Goal: Transaction & Acquisition: Purchase product/service

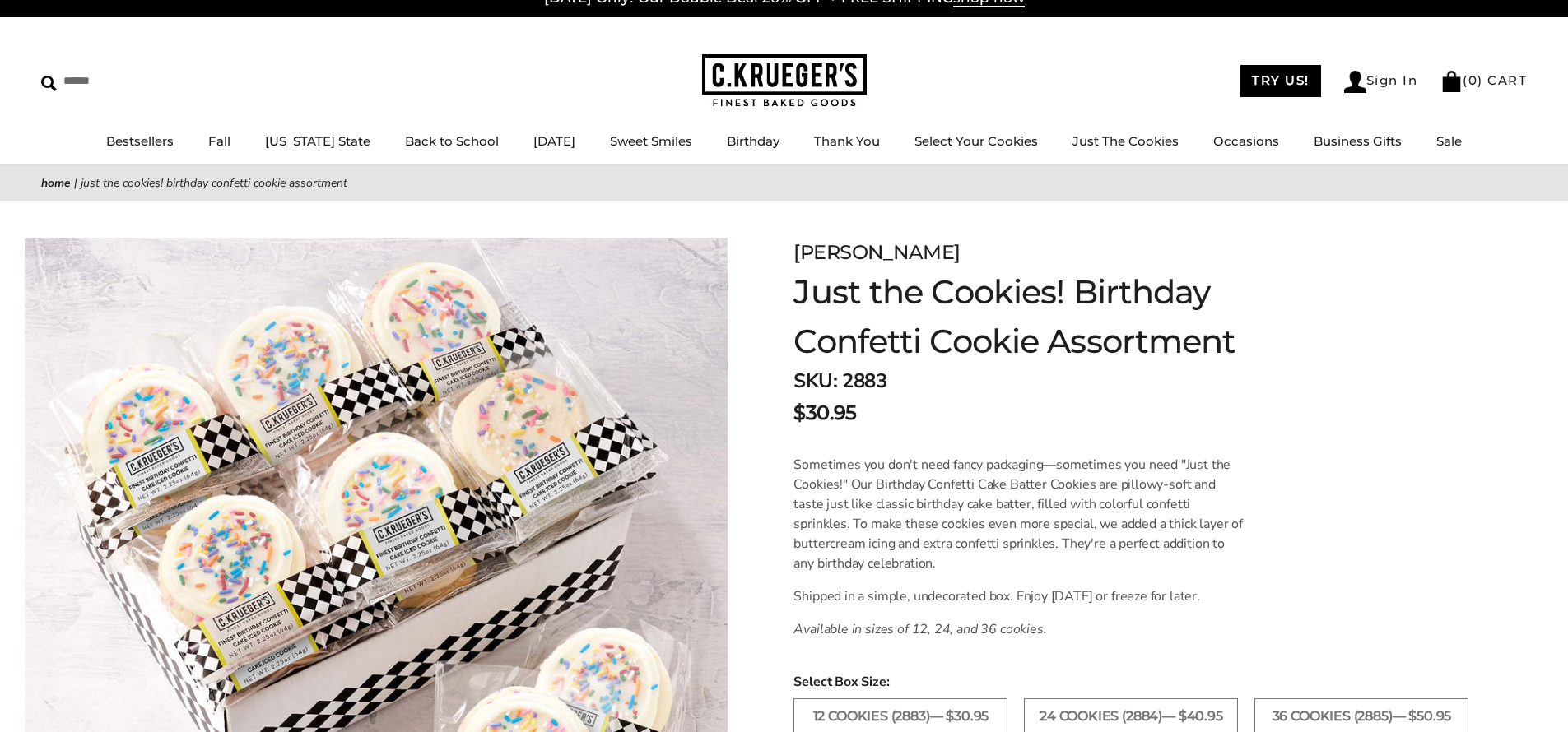
scroll to position [26, 0]
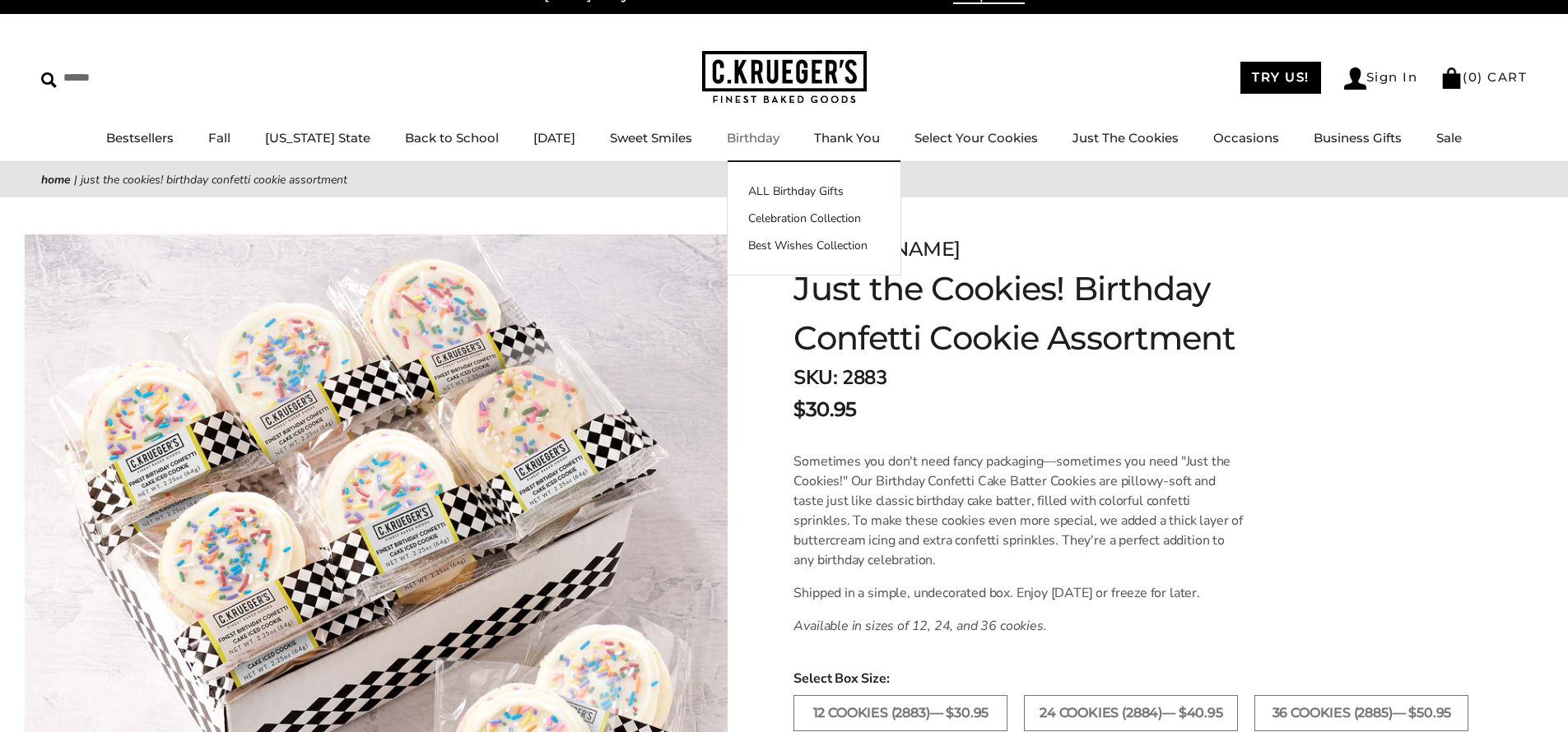
click at [741, 137] on link "Birthday" at bounding box center [753, 137] width 52 height 15
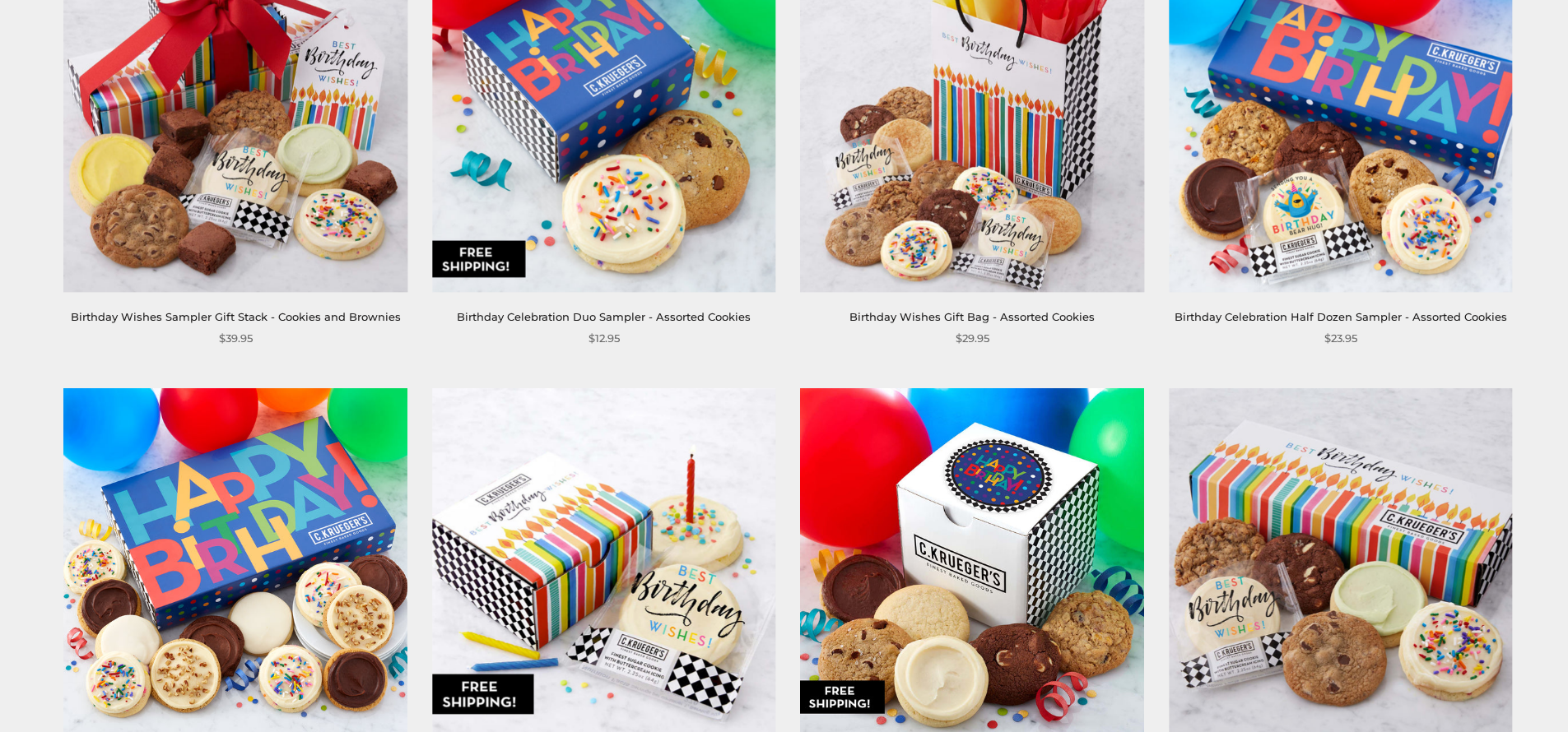
scroll to position [830, 0]
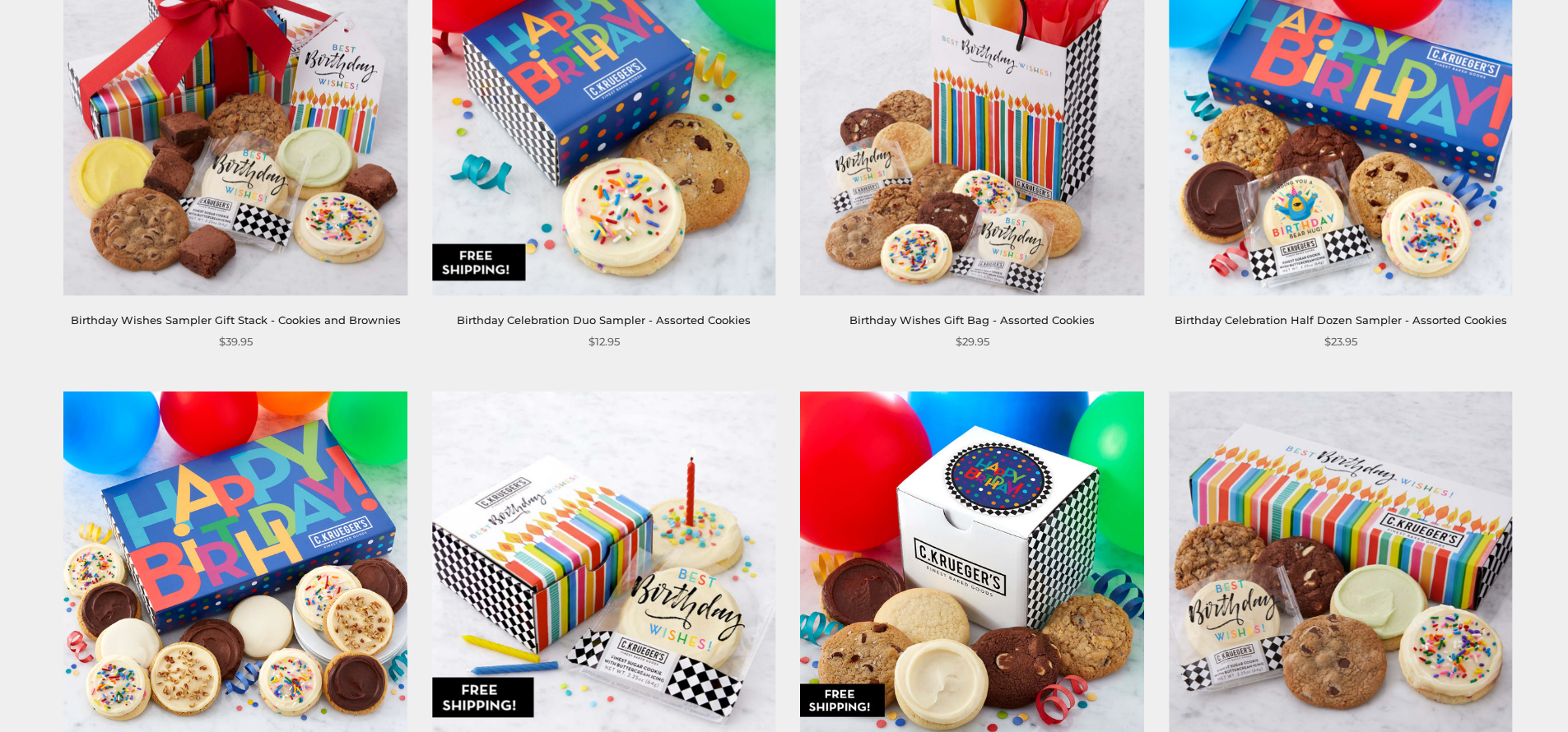
click at [214, 177] on img at bounding box center [236, 124] width 343 height 343
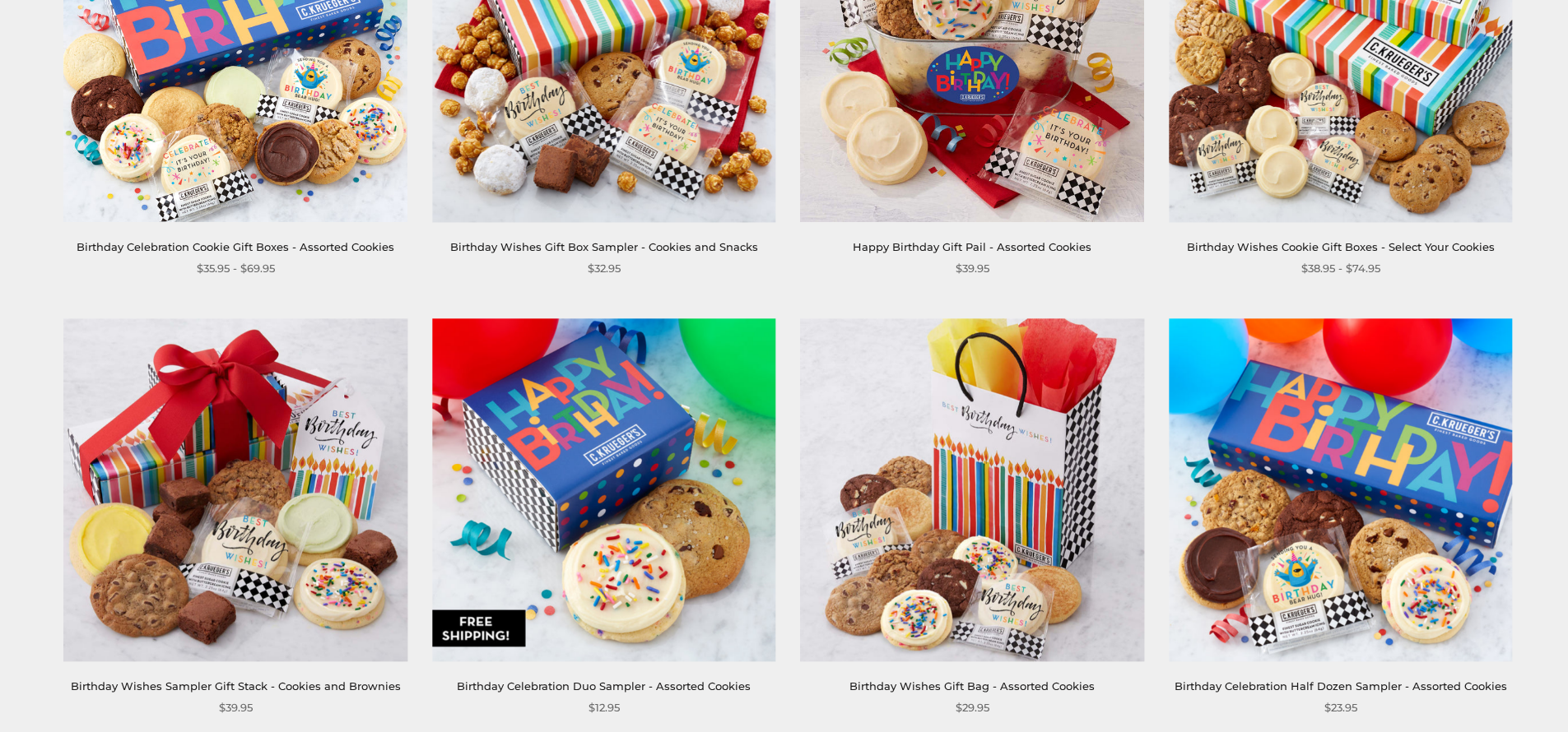
scroll to position [243, 0]
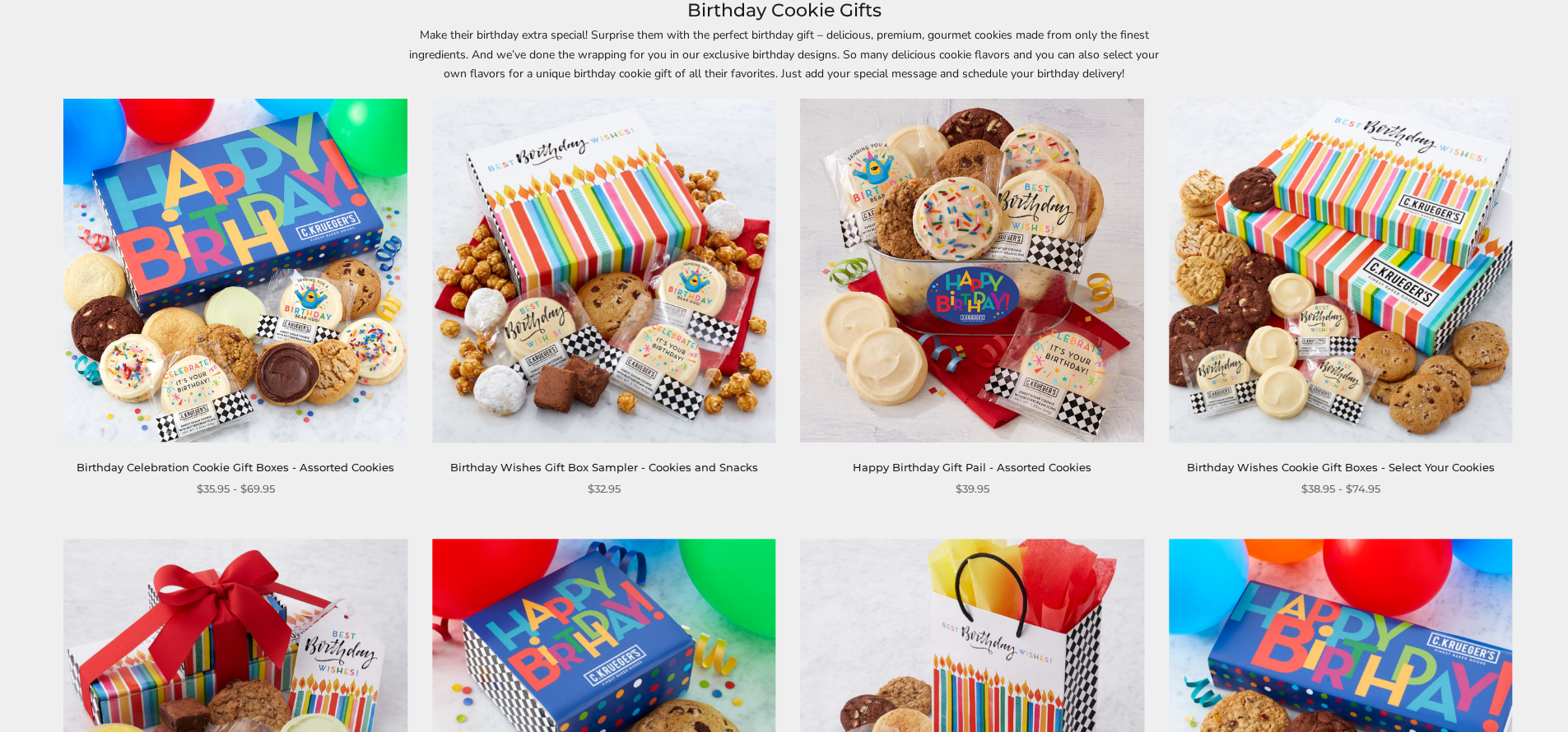
click at [1301, 383] on img at bounding box center [1341, 271] width 343 height 343
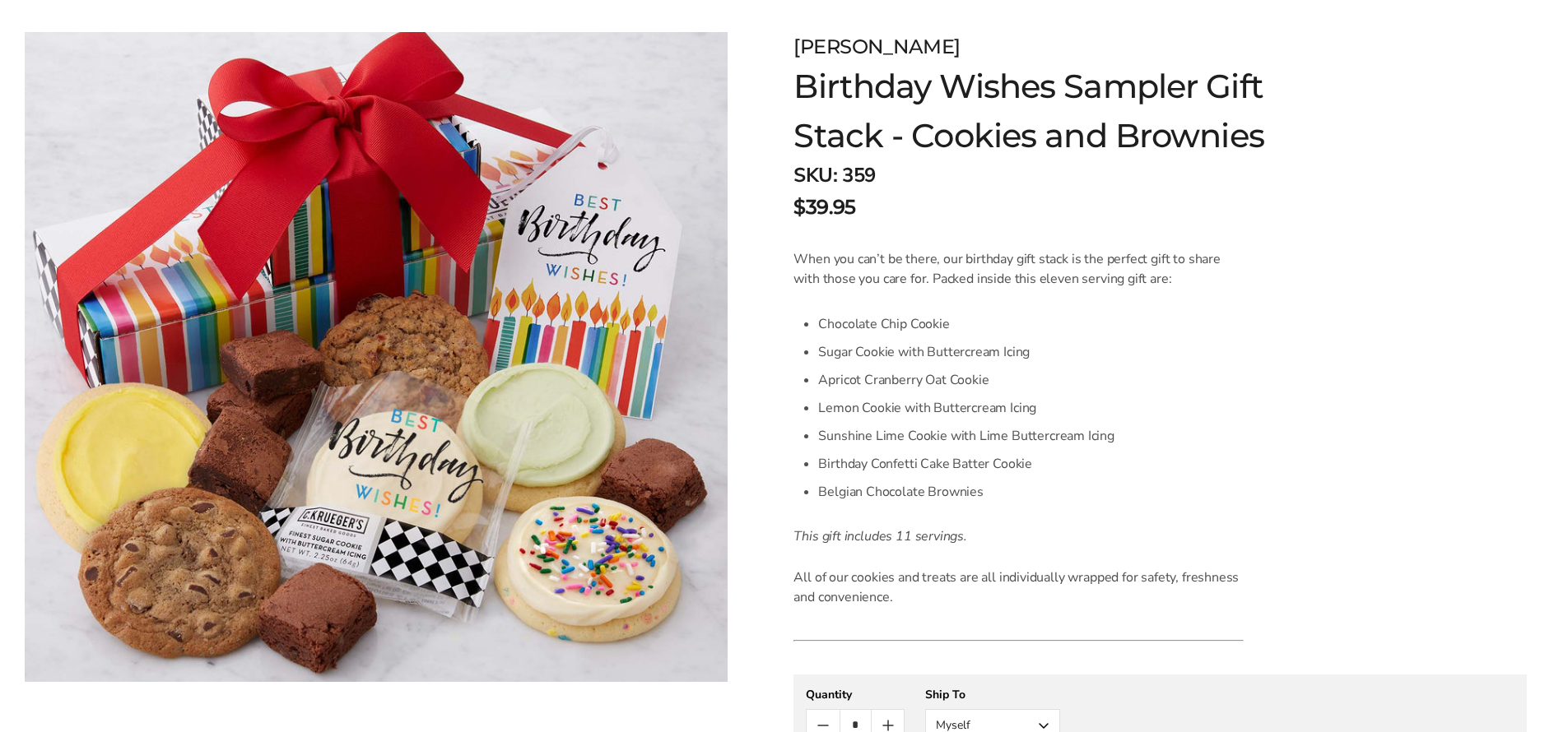
scroll to position [35, 0]
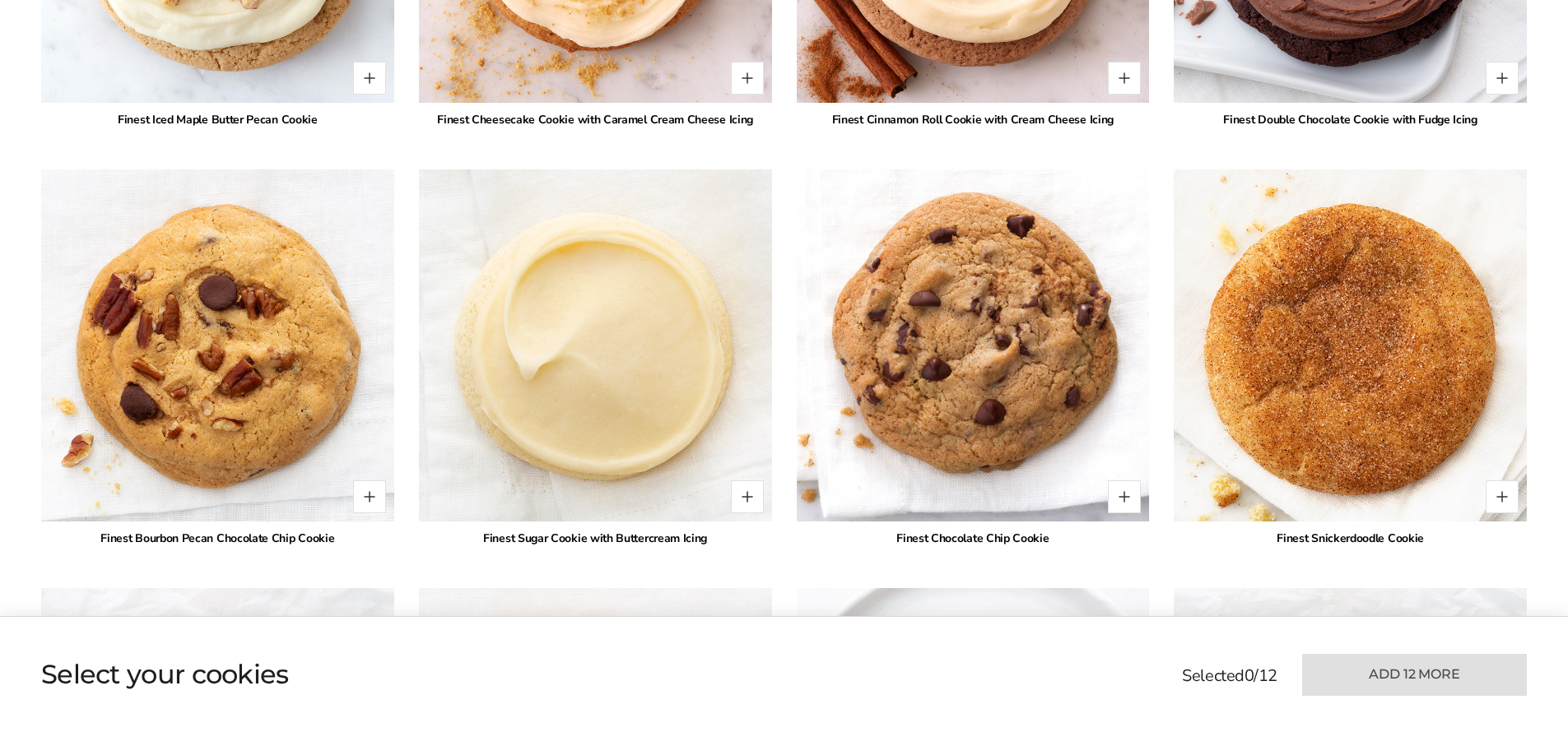
scroll to position [1816, 0]
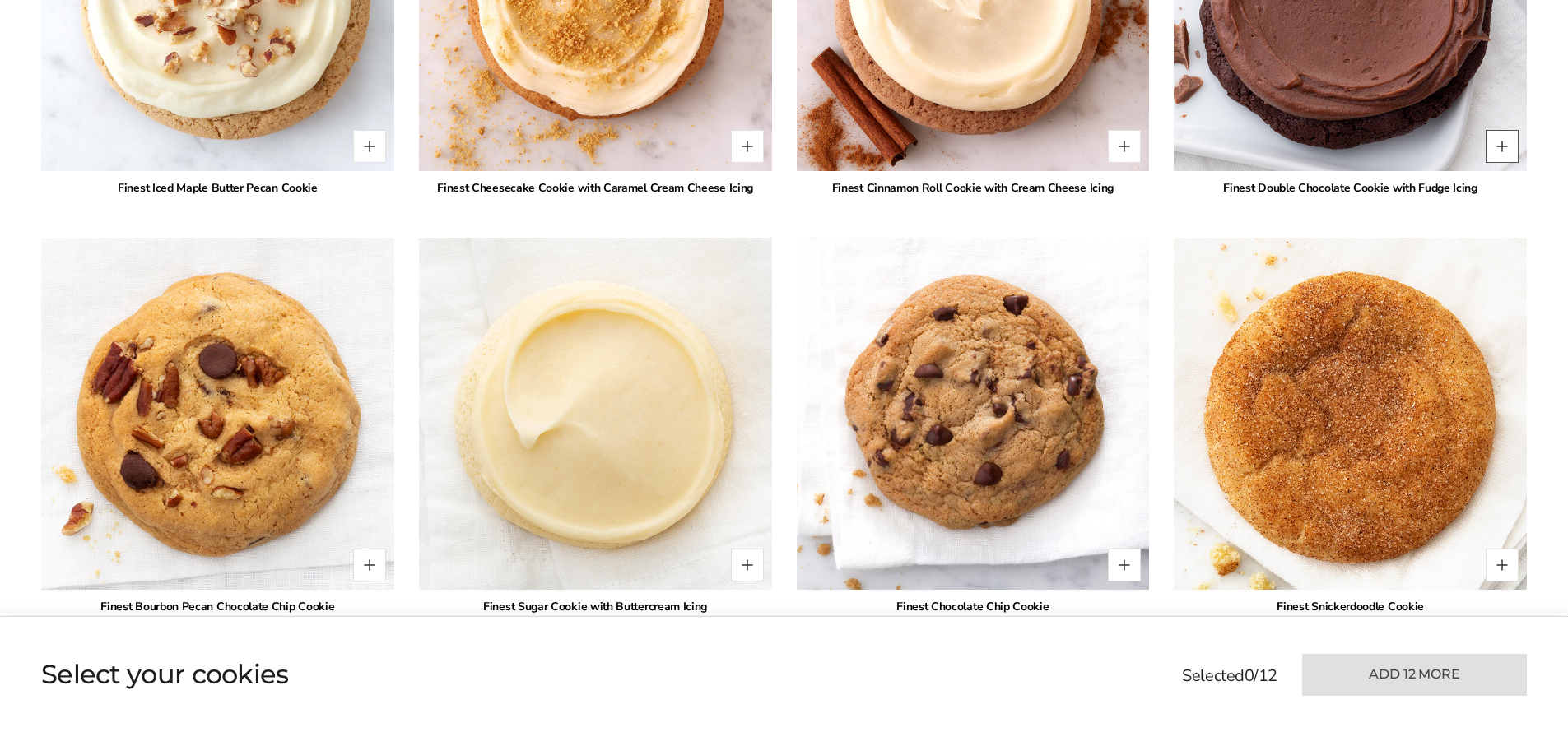
click at [1502, 145] on button "Quantity button plus" at bounding box center [1502, 146] width 33 height 33
type input "*"
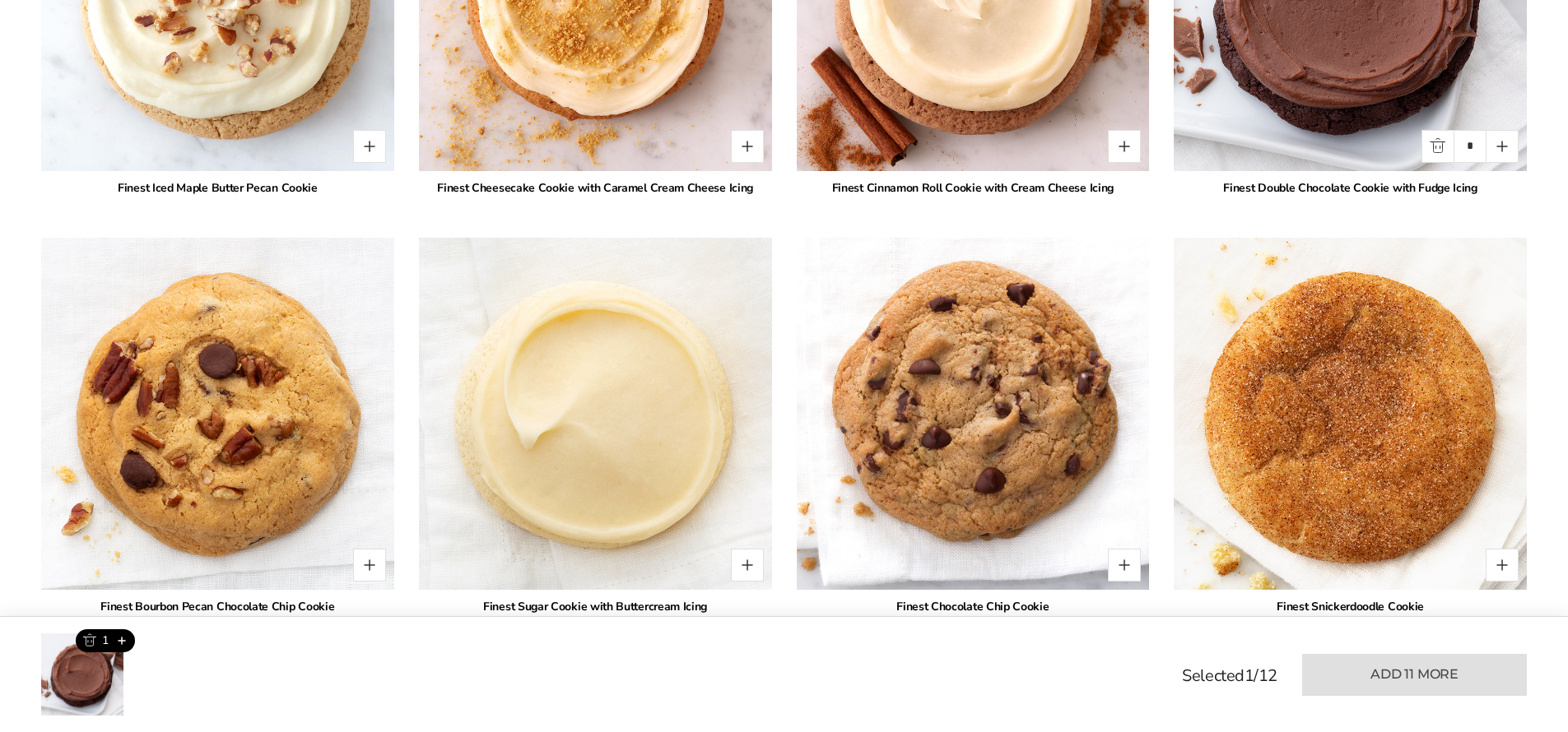
click at [967, 434] on img at bounding box center [972, 413] width 388 height 388
click at [1117, 566] on button "Quantity button plus" at bounding box center [1124, 565] width 33 height 33
type input "*"
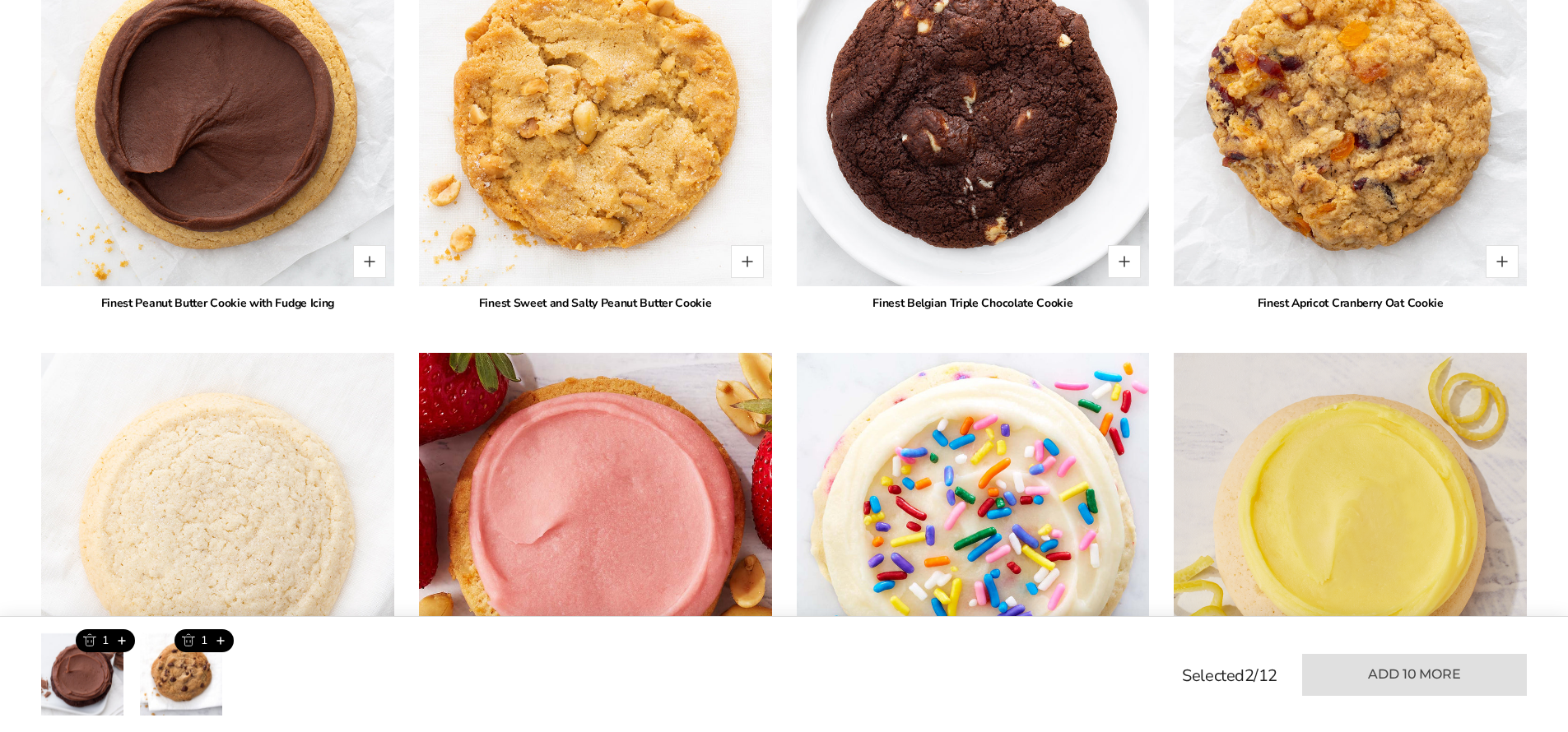
scroll to position [2780, 0]
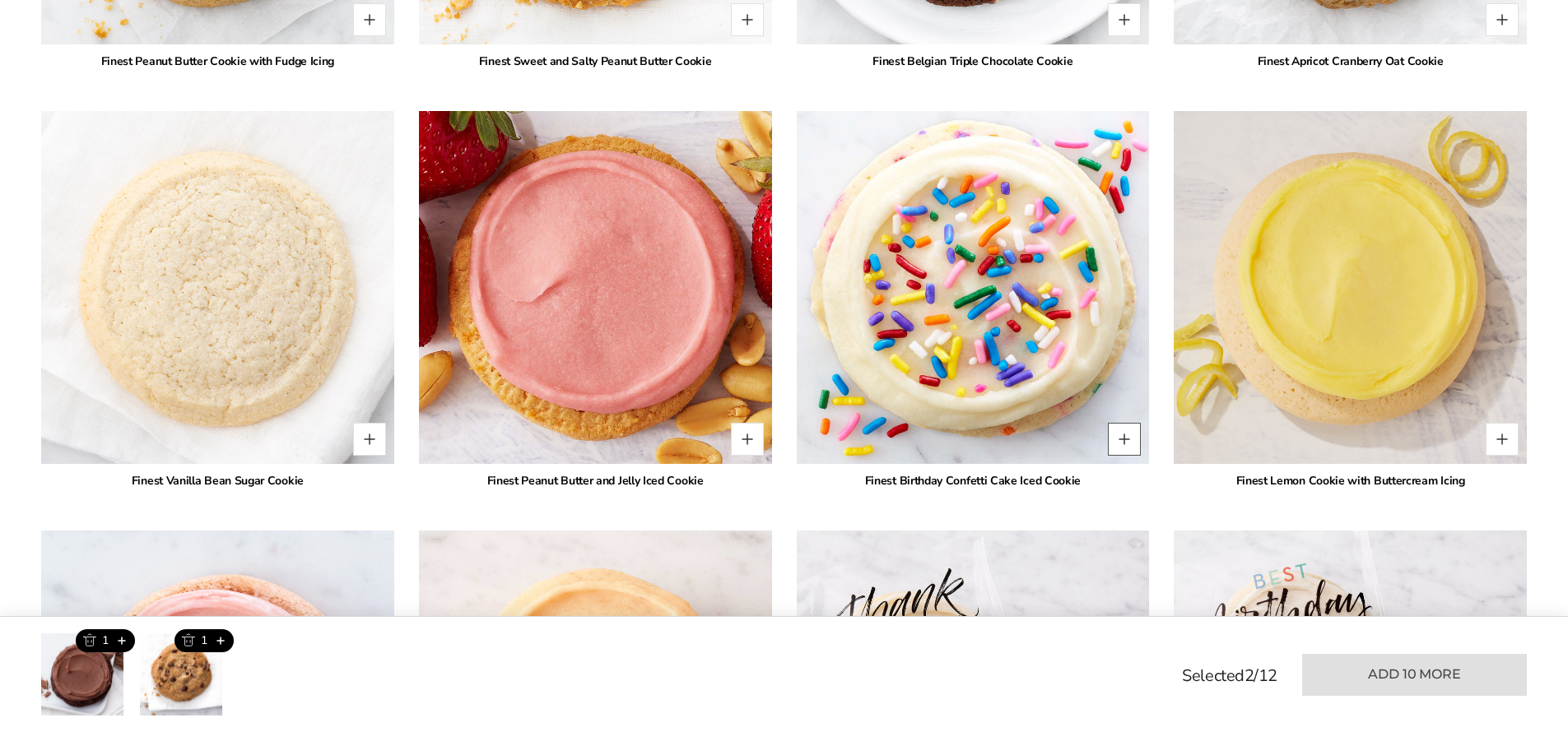
click at [1123, 436] on button "Quantity button plus" at bounding box center [1124, 439] width 33 height 33
type input "*"
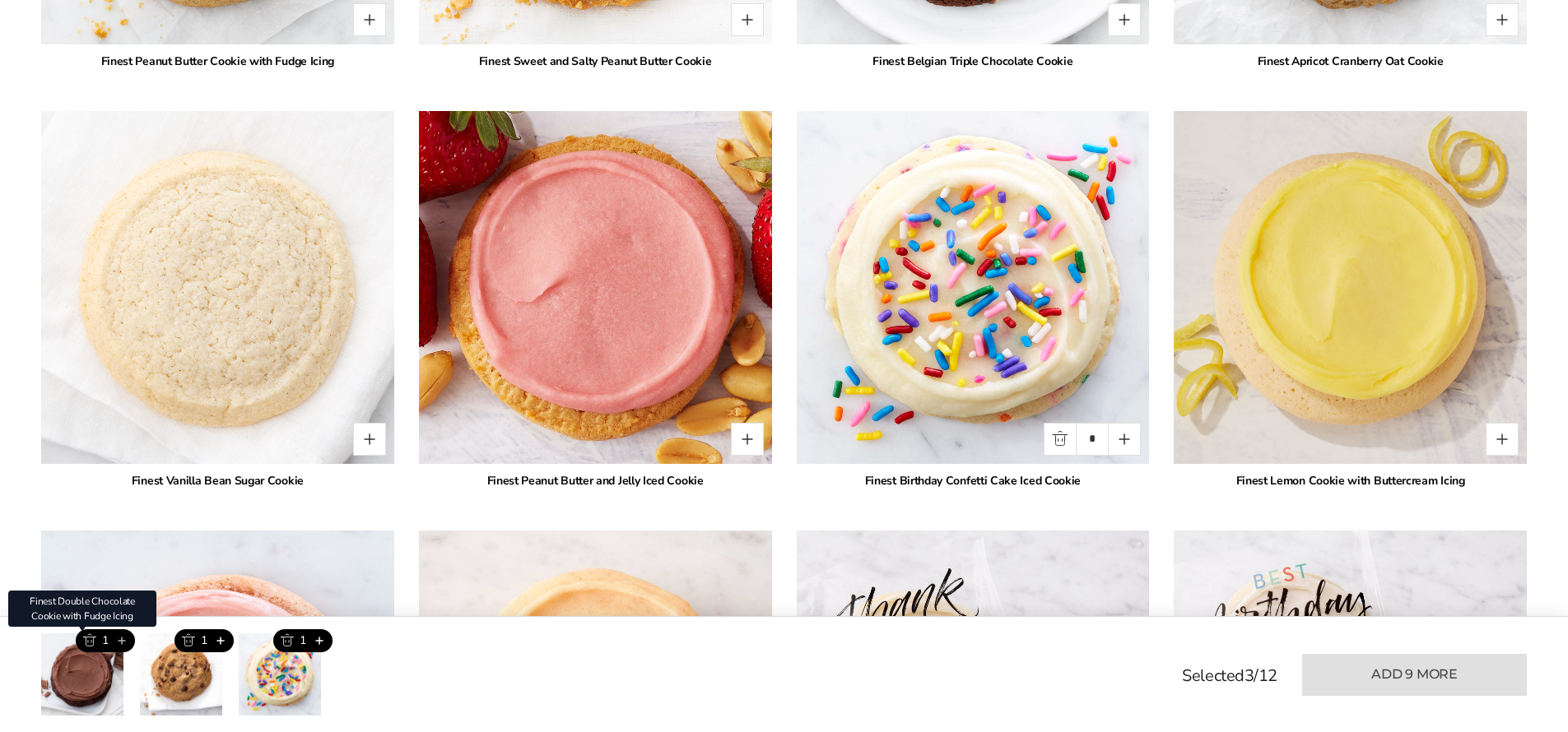
click at [123, 640] on button "Add this product" at bounding box center [121, 640] width 27 height 23
type input "*"
click at [220, 640] on button "Add this product" at bounding box center [220, 640] width 27 height 23
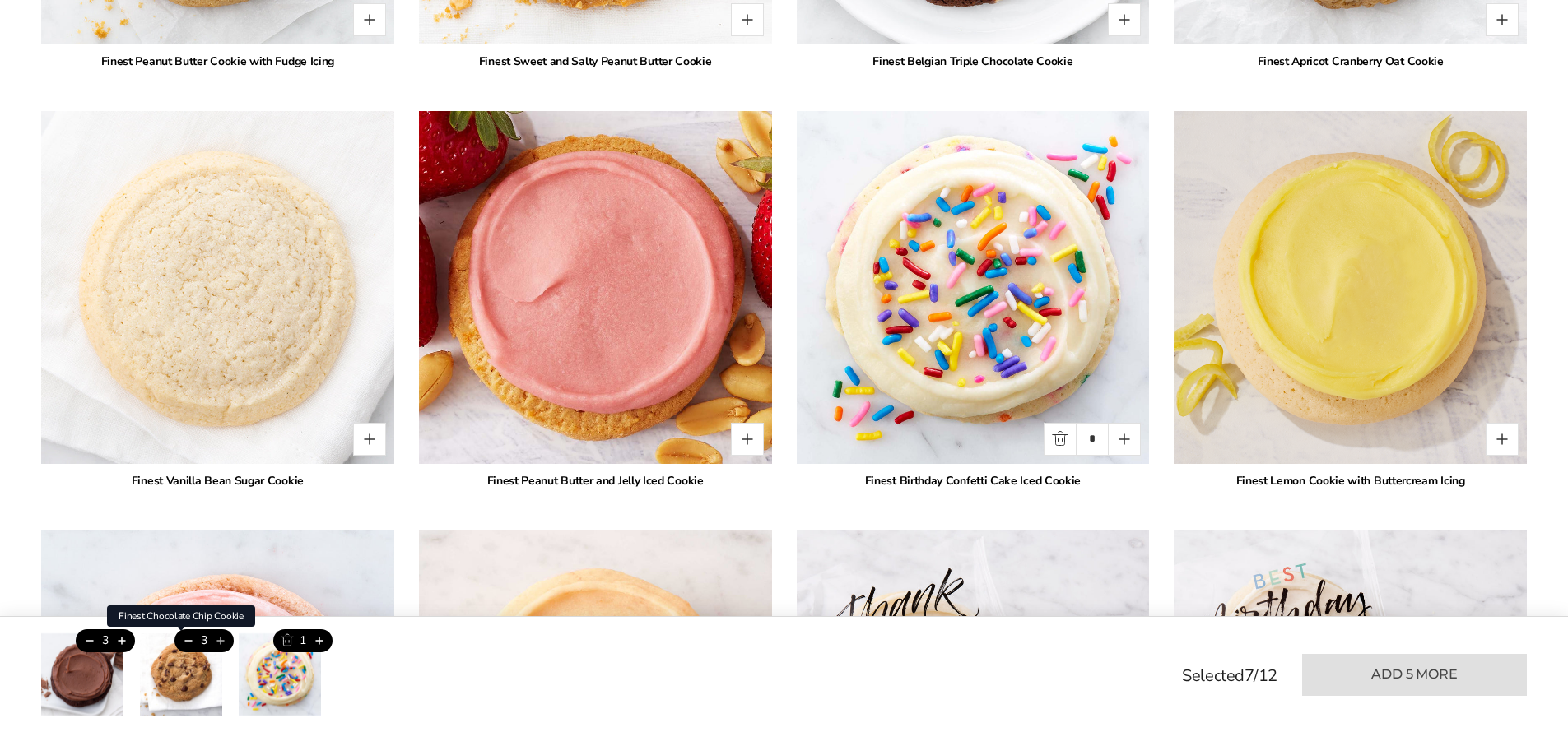
click at [220, 640] on button "Add this product" at bounding box center [220, 640] width 27 height 23
click at [188, 644] on button "Trash this product" at bounding box center [188, 640] width 27 height 23
type input "*"
click at [320, 641] on button "Add this product" at bounding box center [319, 640] width 27 height 23
type input "*"
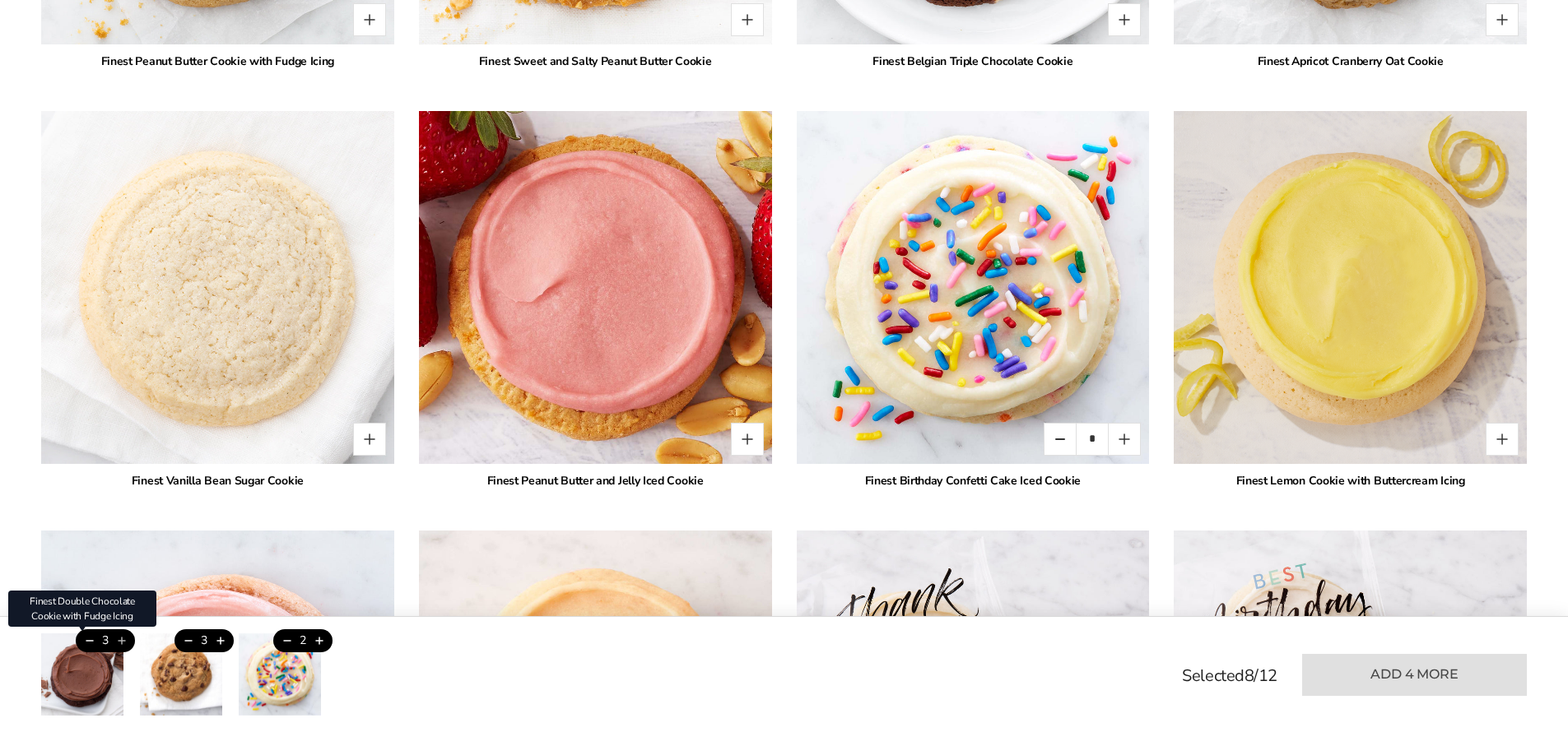
click at [121, 642] on button "Add this product" at bounding box center [121, 640] width 27 height 23
type input "*"
drag, startPoint x: 219, startPoint y: 645, endPoint x: 235, endPoint y: 669, distance: 28.8
click at [219, 645] on button "Add this product" at bounding box center [220, 640] width 27 height 23
type input "*"
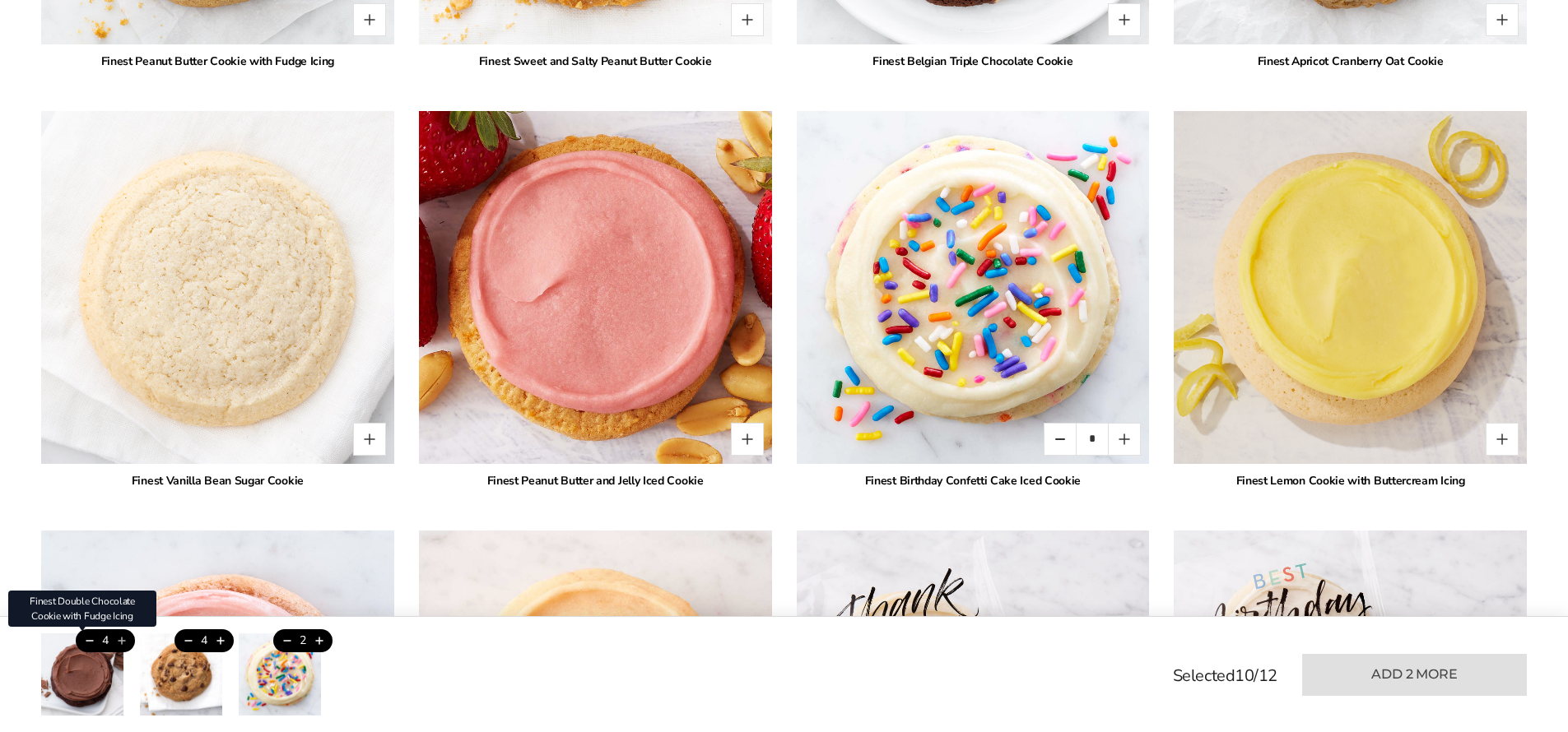
click at [126, 641] on button "Add this product" at bounding box center [121, 640] width 27 height 23
type input "*"
click at [219, 641] on button "Add this product" at bounding box center [220, 640] width 27 height 23
type input "*"
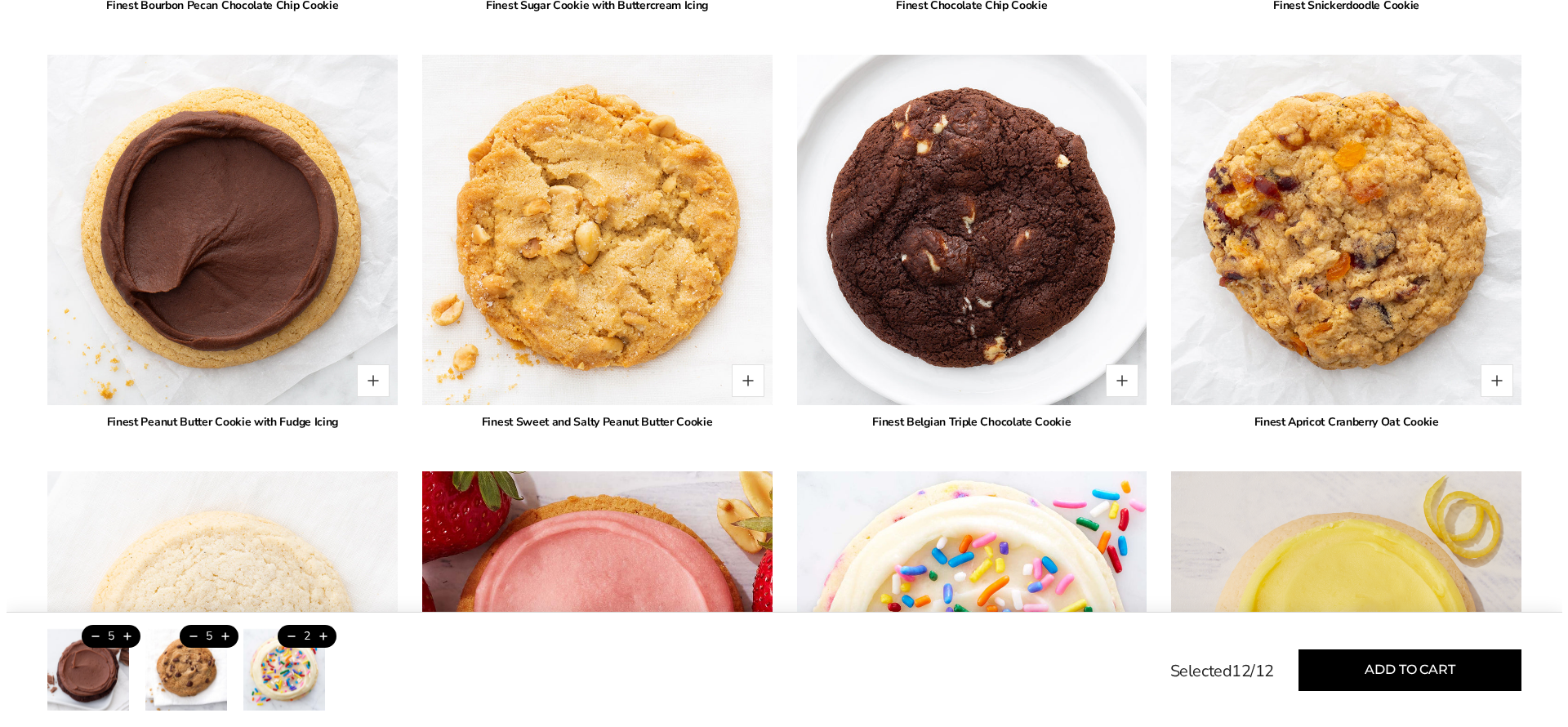
scroll to position [2555, 0]
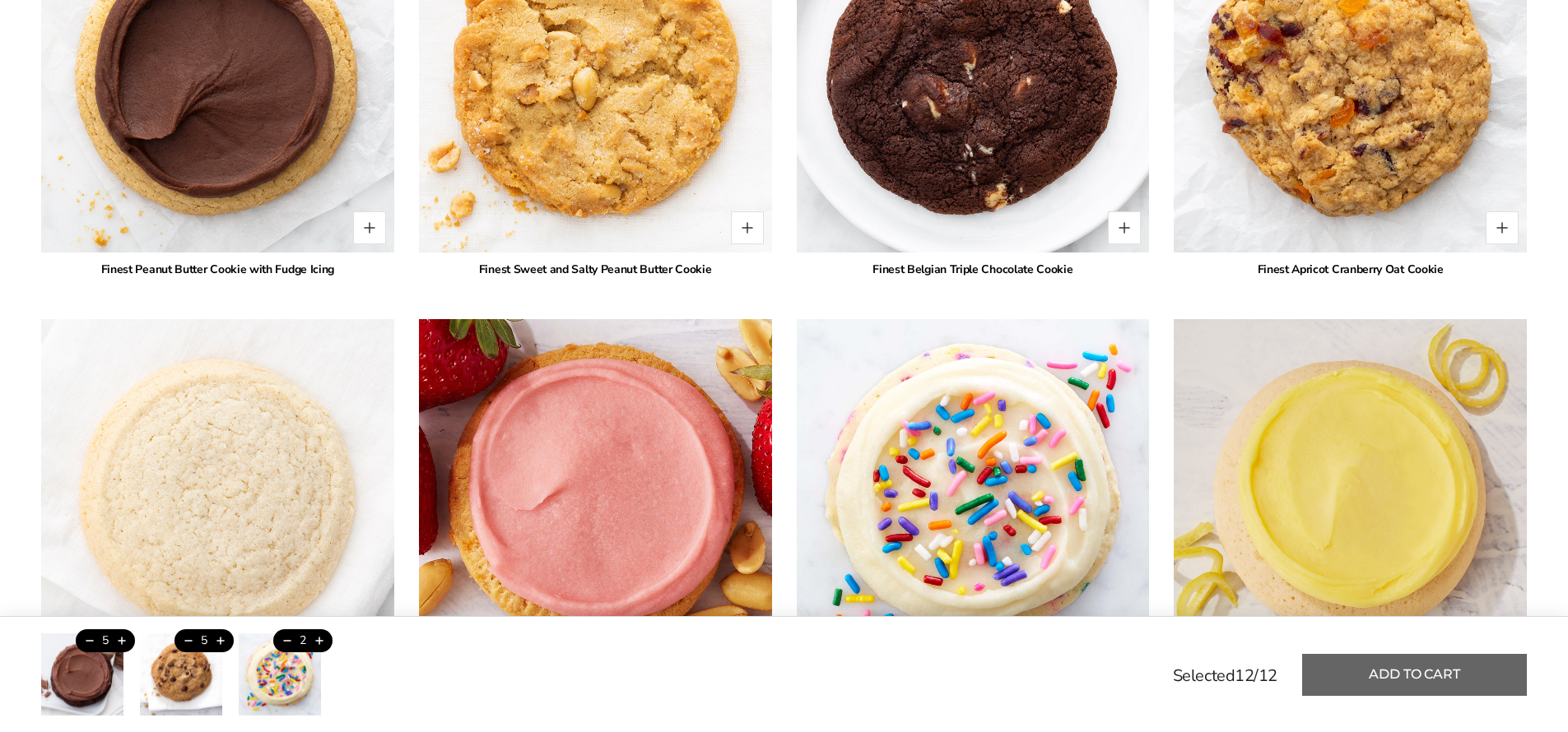
click at [1403, 676] on button "Add to cart" at bounding box center [1414, 675] width 225 height 42
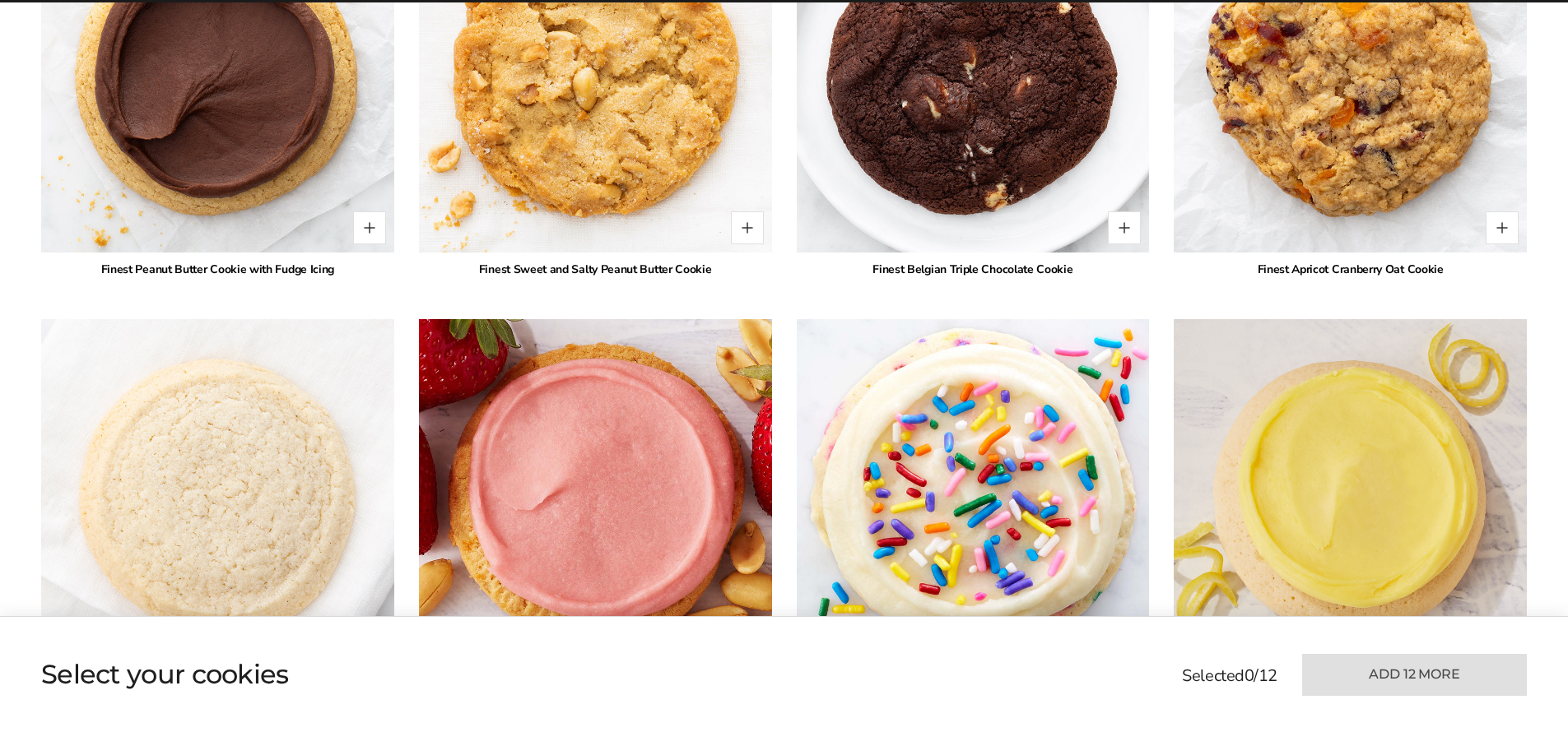
type input "*"
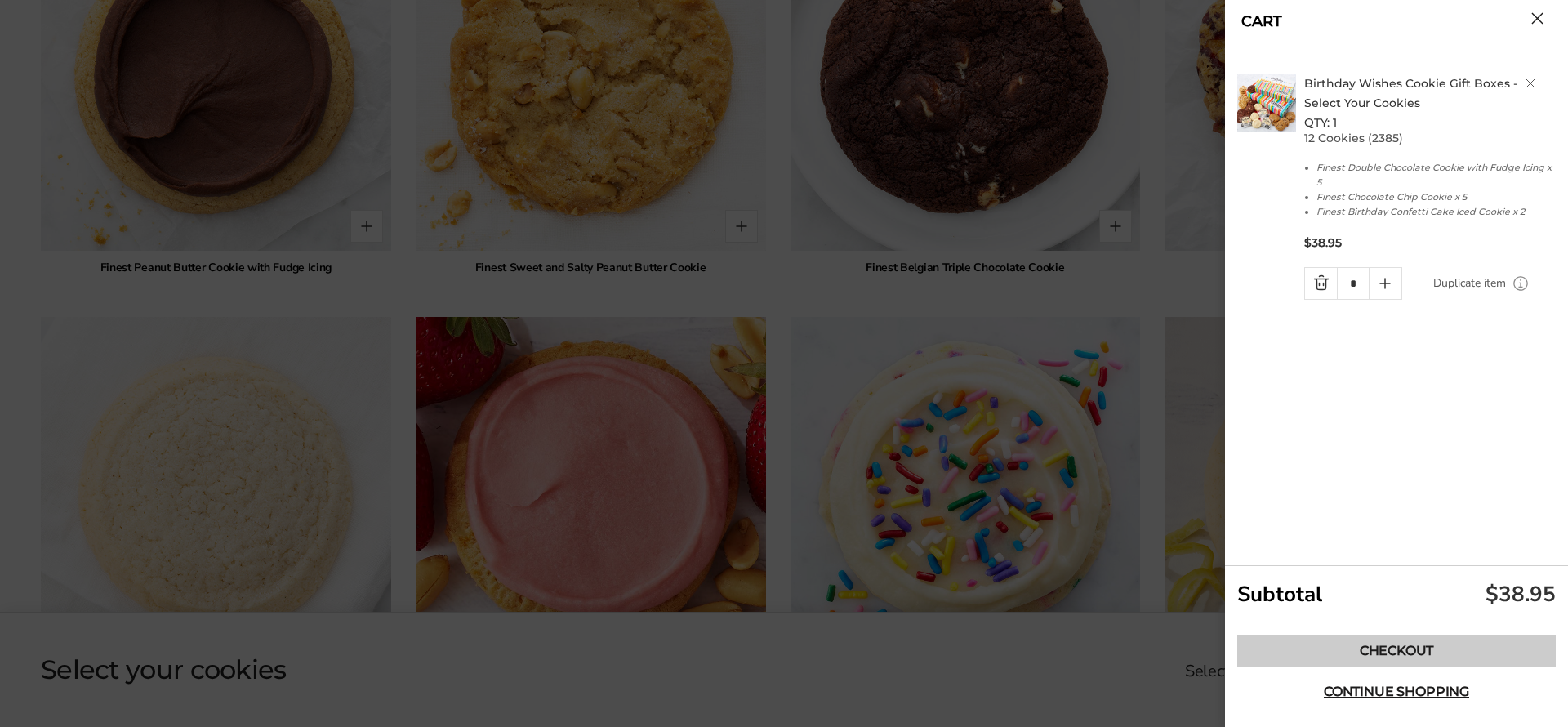
click at [1366, 660] on link "Checkout" at bounding box center [1397, 651] width 319 height 33
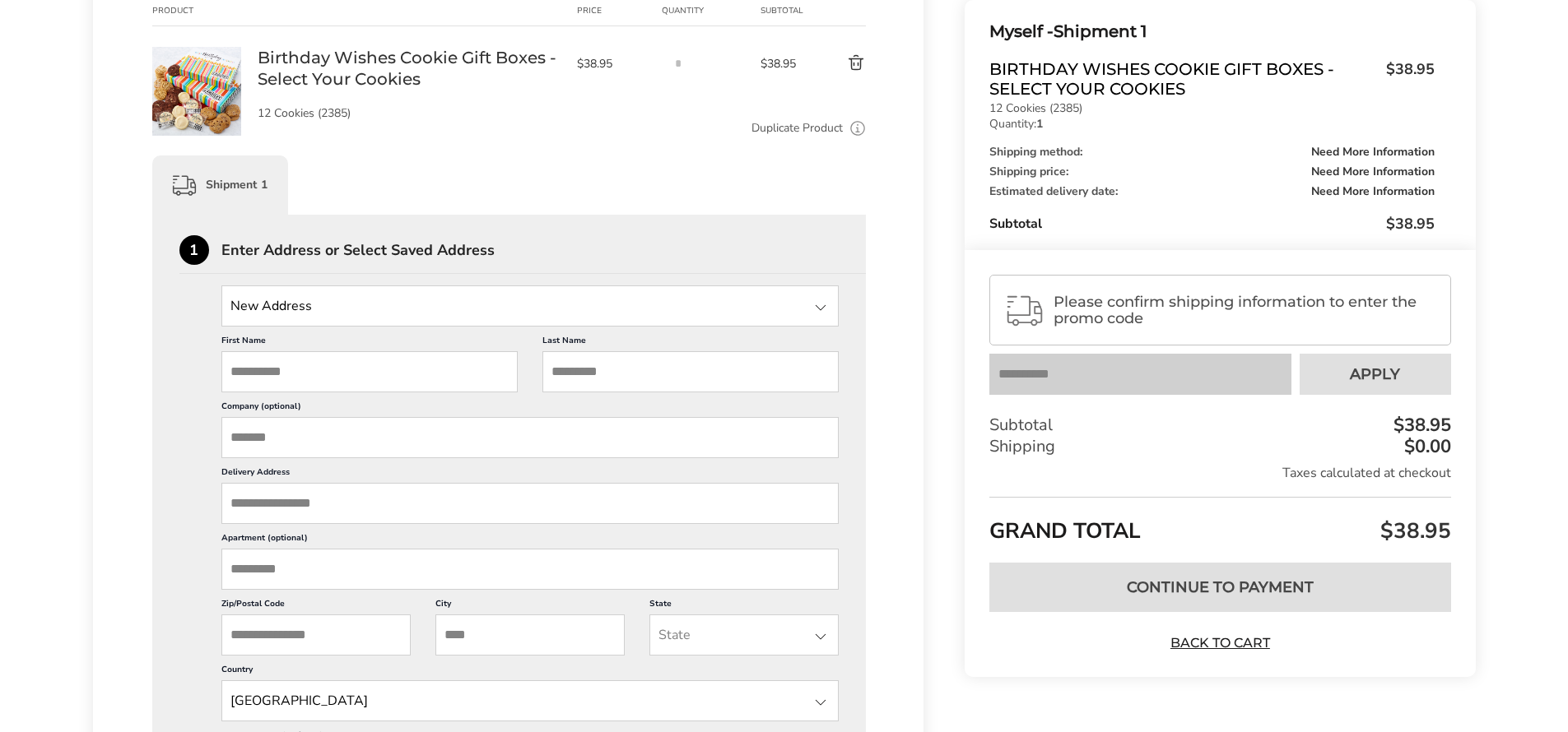
scroll to position [401, 0]
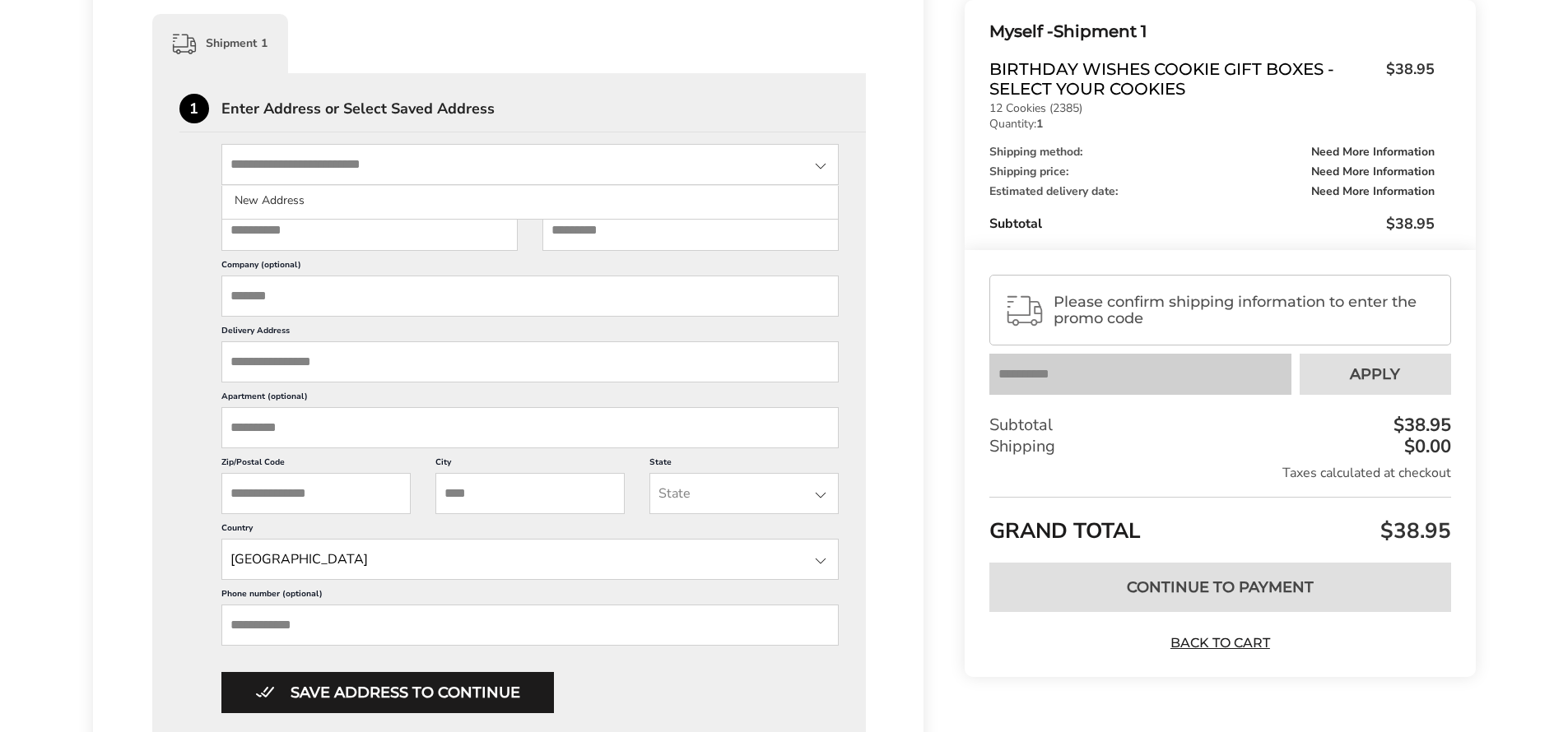
click at [810, 110] on div "Enter Address or Select Saved Address" at bounding box center [544, 109] width 646 height 15
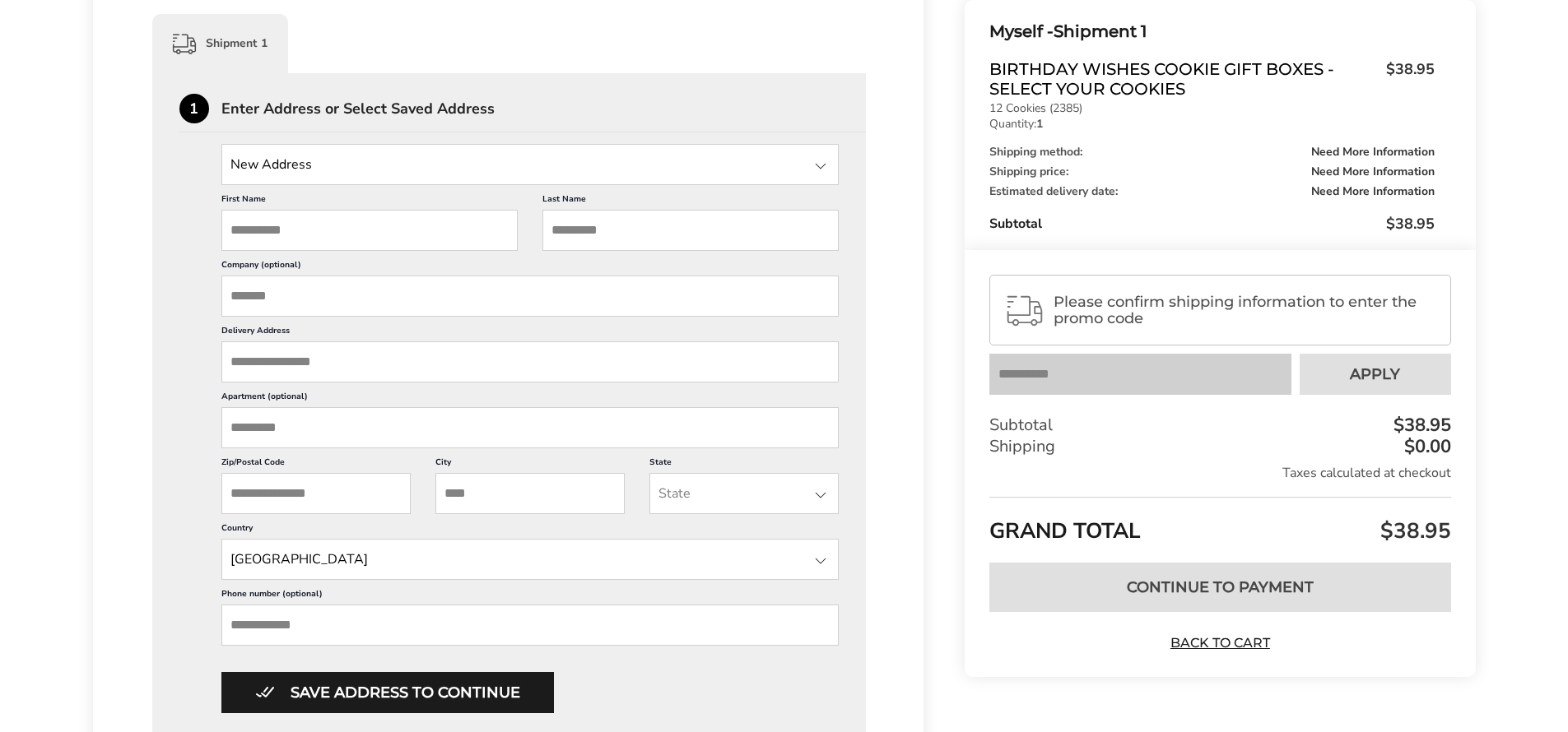
click at [293, 237] on input "First Name" at bounding box center [369, 230] width 297 height 41
type input "****"
type input "******"
drag, startPoint x: 334, startPoint y: 383, endPoint x: 342, endPoint y: 387, distance: 8.9
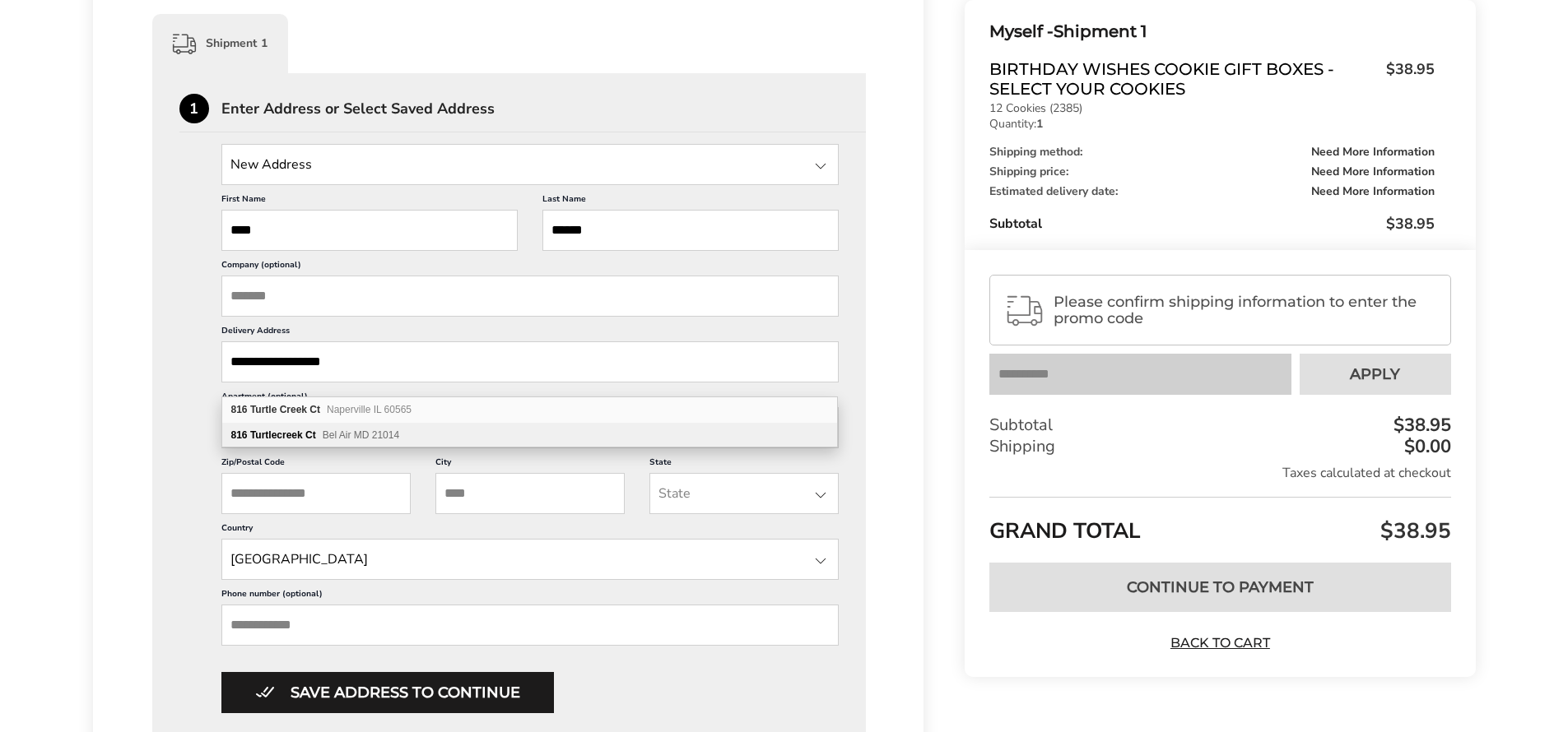
type input "**********"
click at [406, 435] on div "[STREET_ADDRESS]" at bounding box center [529, 436] width 615 height 25
type input "**********"
type input "*******"
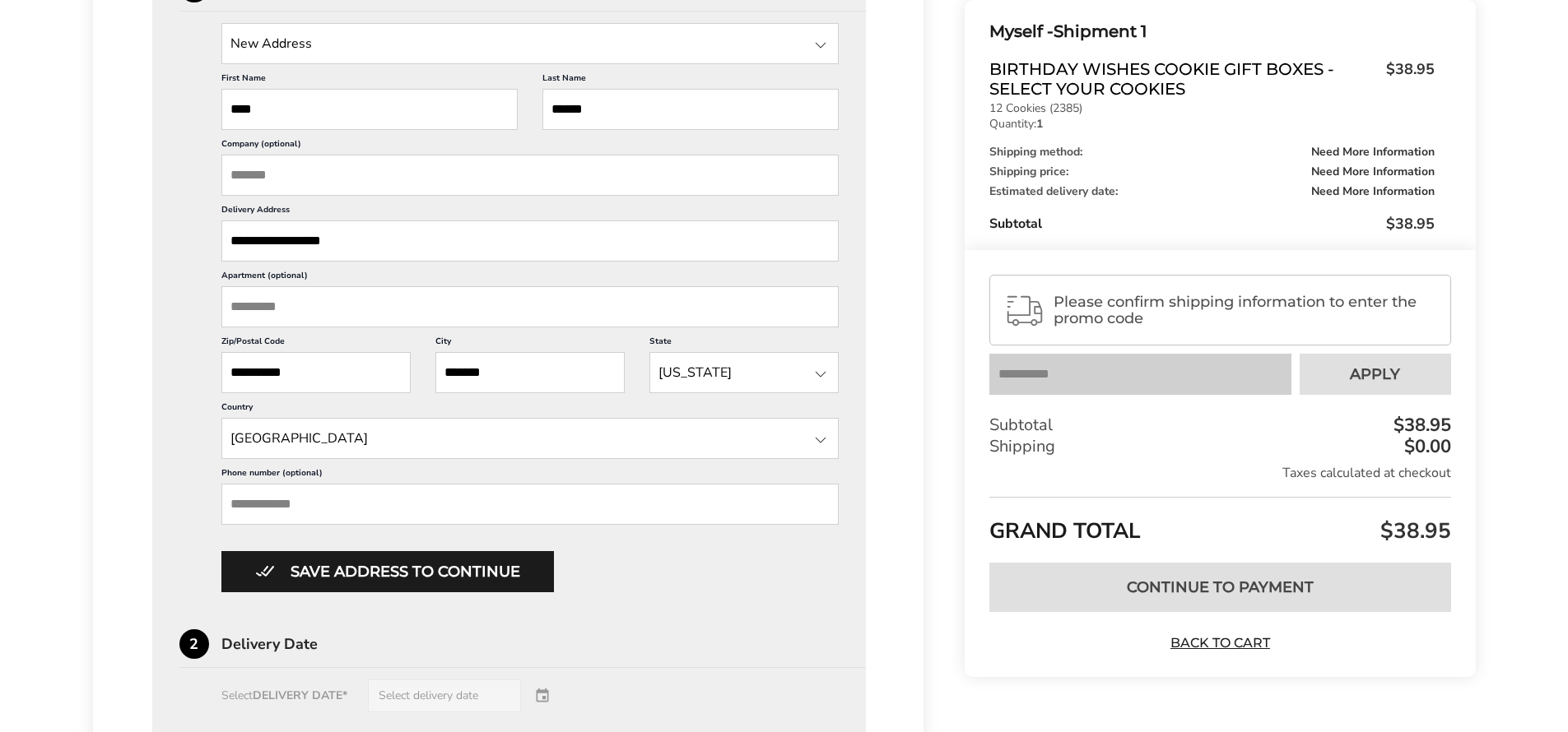
scroll to position [649, 0]
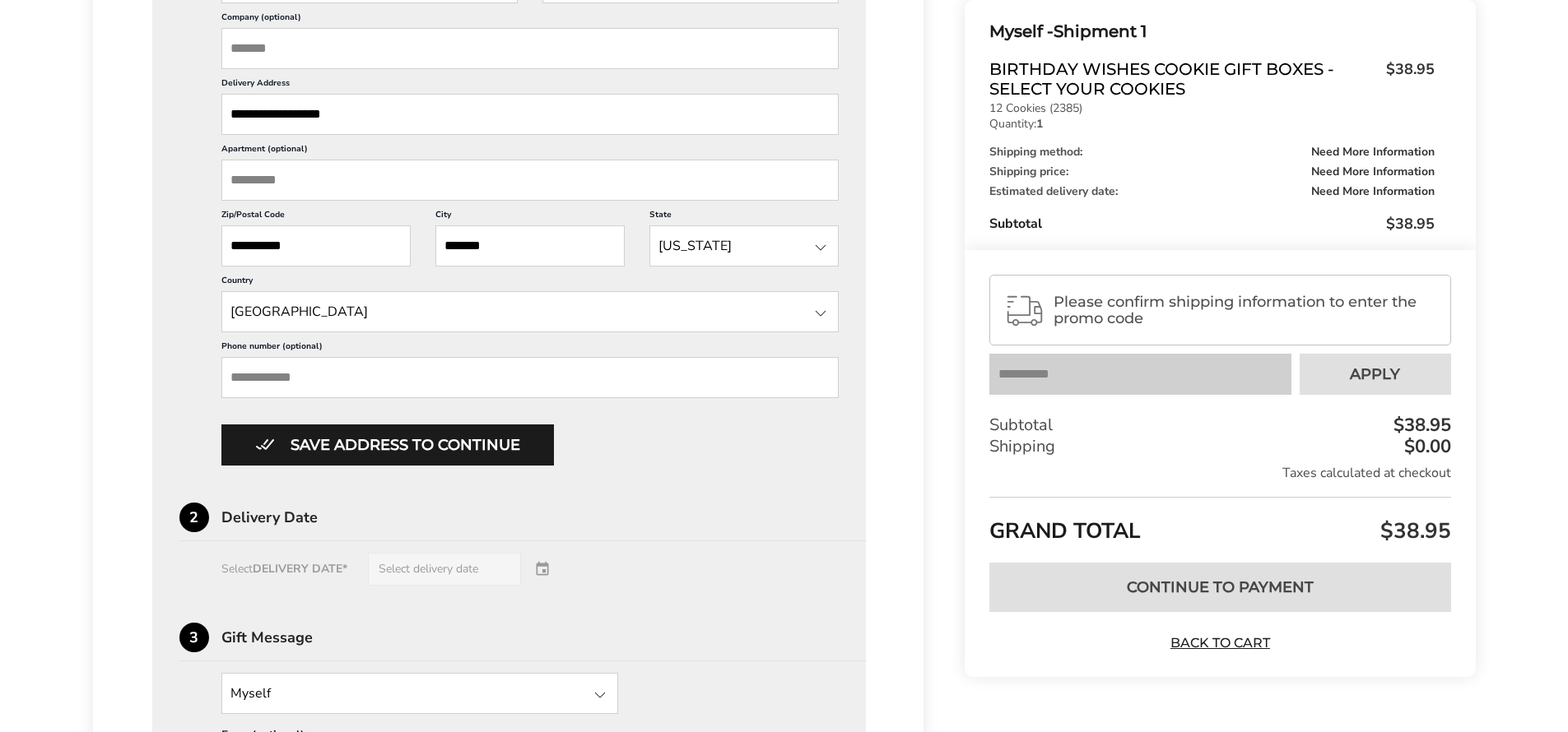
drag, startPoint x: 279, startPoint y: 396, endPoint x: 366, endPoint y: 410, distance: 88.1
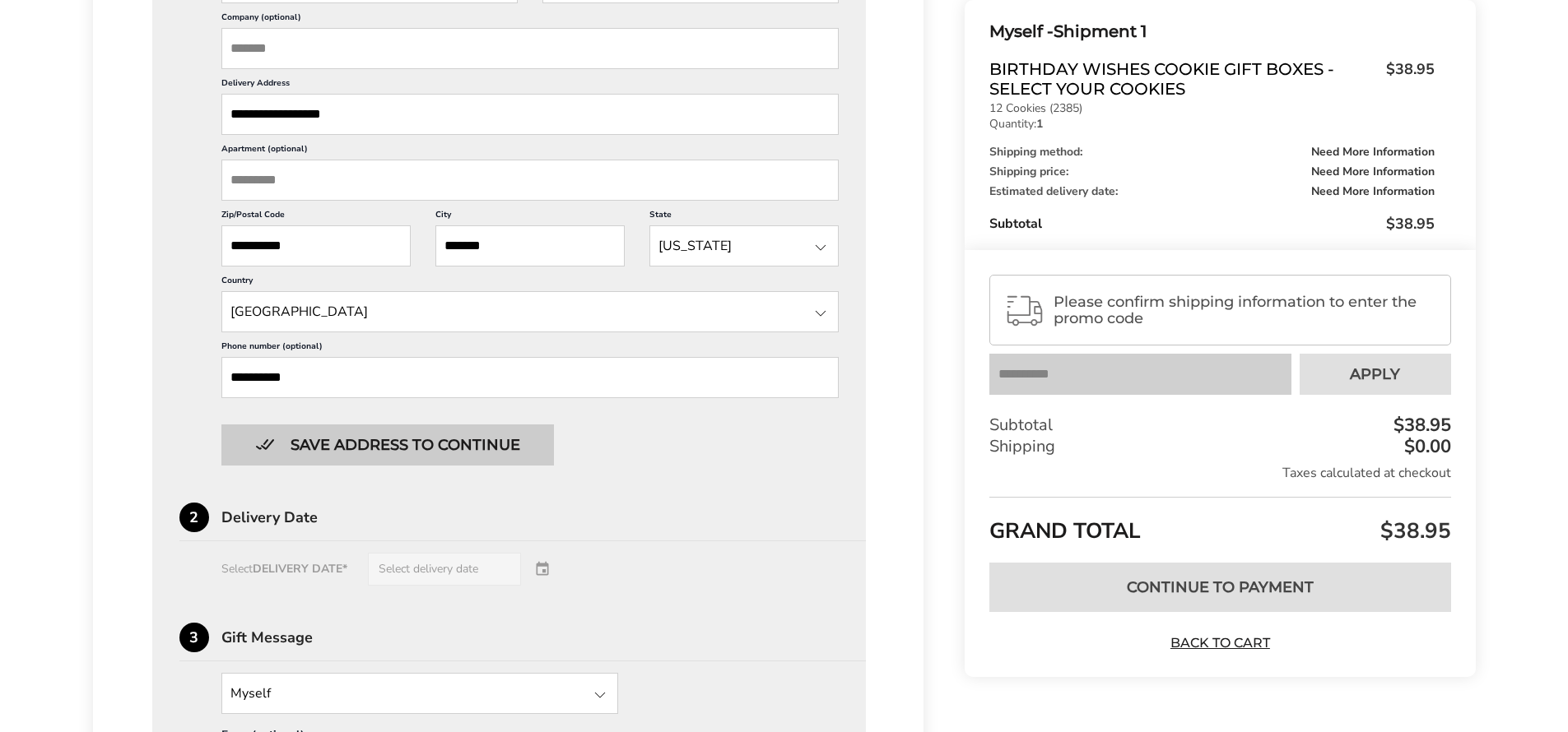
type input "**********"
click at [502, 465] on button "Save address to continue" at bounding box center [387, 444] width 333 height 41
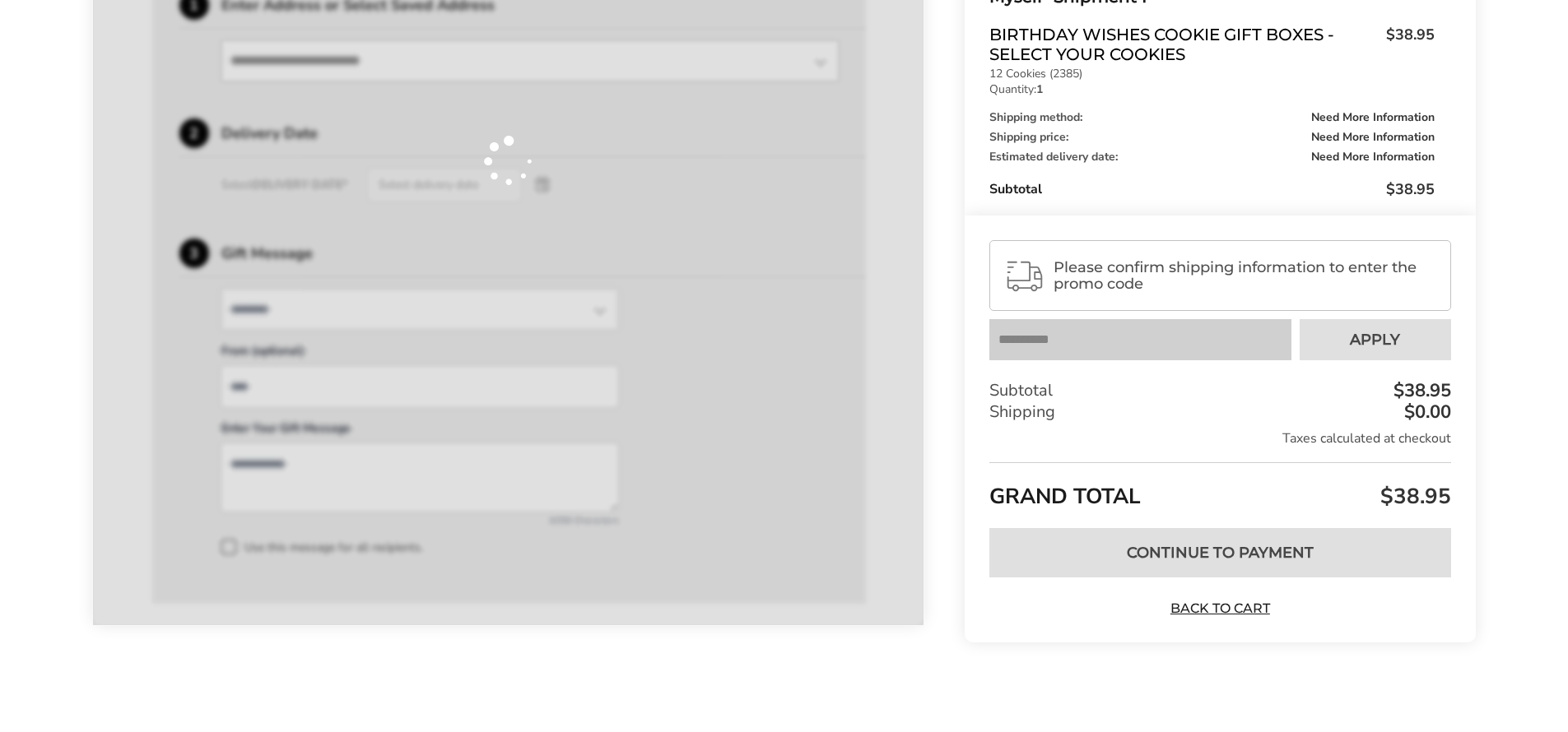
scroll to position [508, 0]
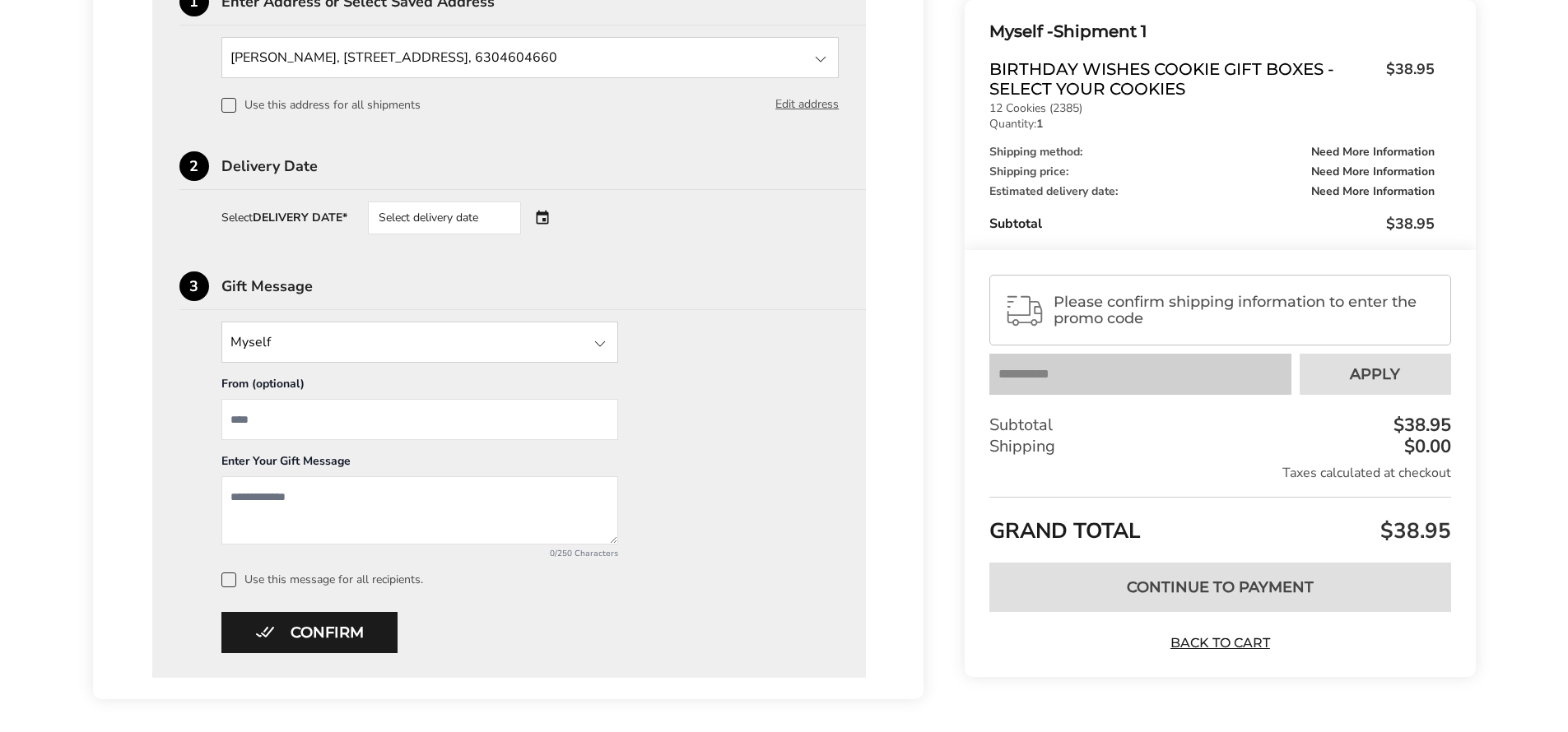
click at [302, 348] on input "State" at bounding box center [420, 341] width 397 height 41
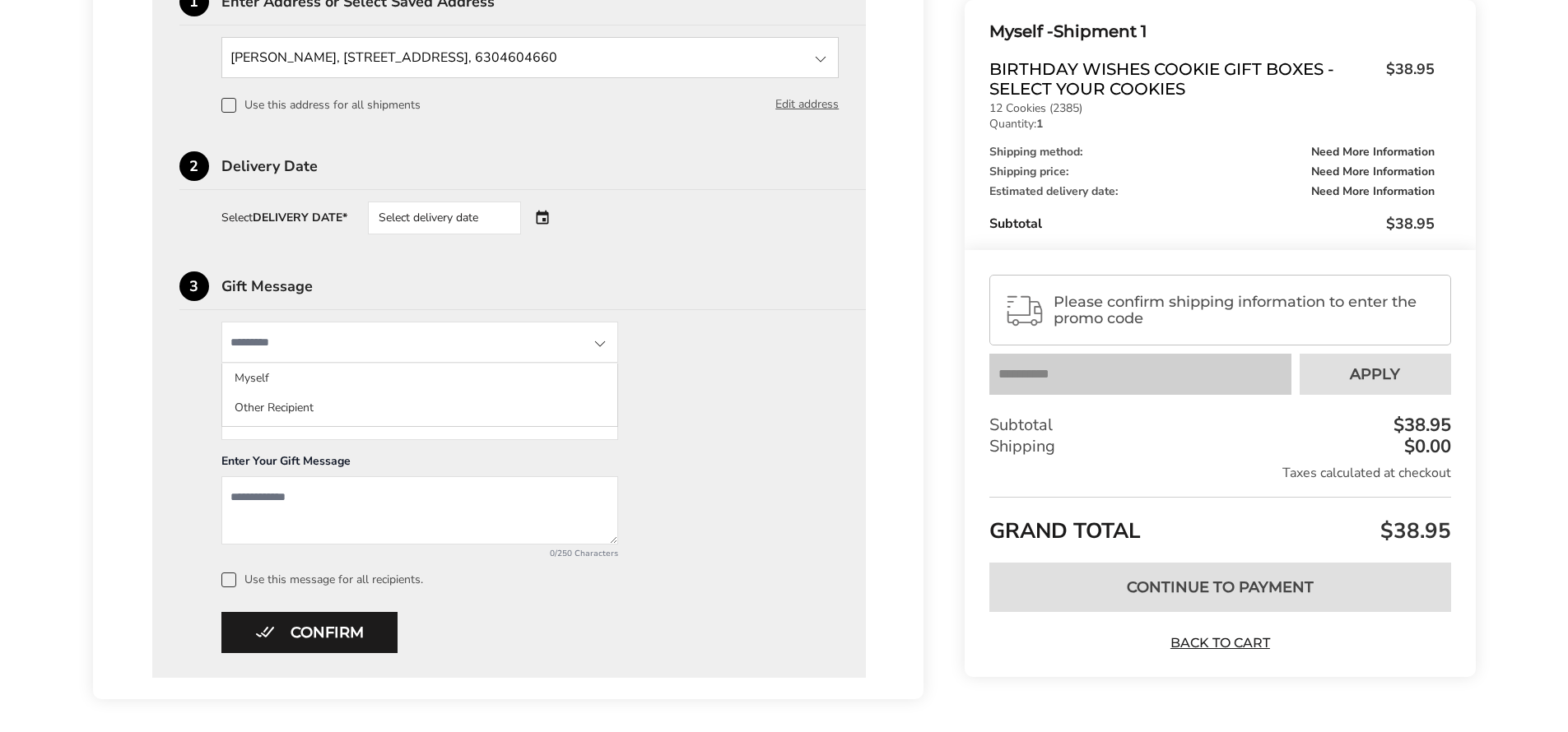
click at [596, 356] on input "State" at bounding box center [420, 341] width 397 height 41
click at [811, 464] on div "Myself Myself Other Recipient From (optional) Enter Your Gift Message 0/250 Cha…" at bounding box center [509, 454] width 660 height 266
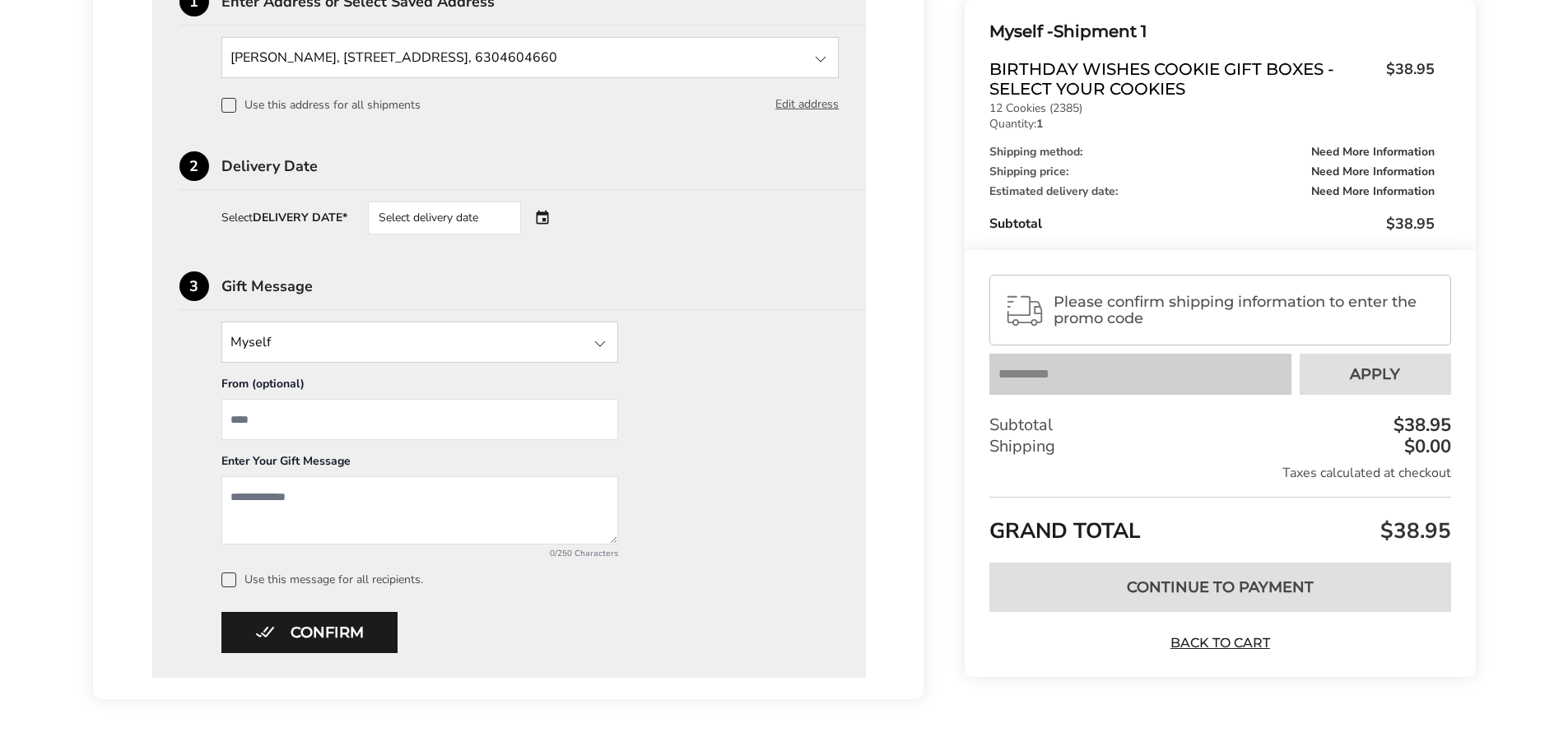
click at [274, 427] on input "From" at bounding box center [420, 419] width 397 height 41
type input "*******"
drag, startPoint x: 370, startPoint y: 497, endPoint x: 382, endPoint y: 501, distance: 12.6
click at [370, 497] on textarea "Add a message" at bounding box center [420, 511] width 397 height 69
type textarea "**********"
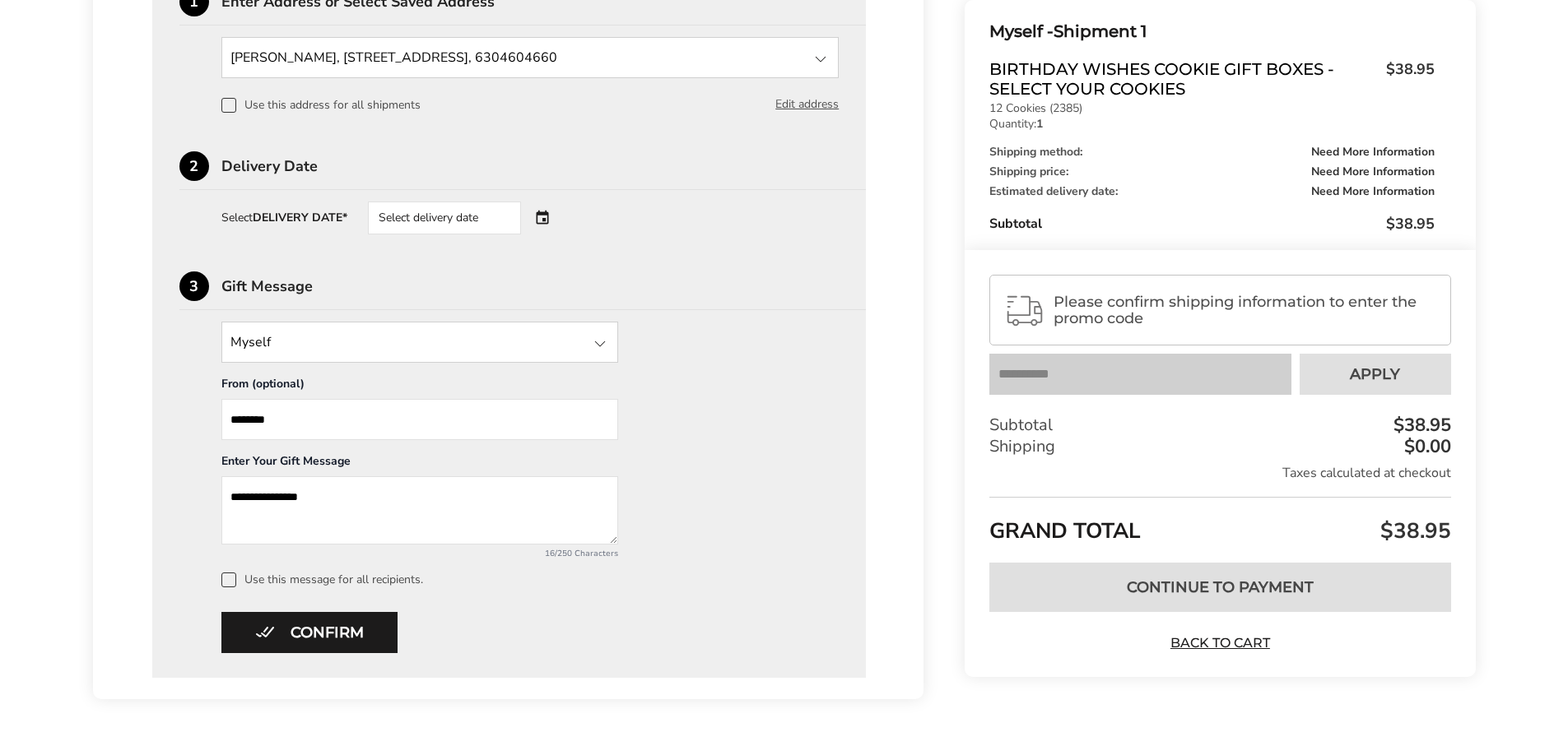
click at [540, 221] on div "Select delivery date" at bounding box center [467, 217] width 199 height 33
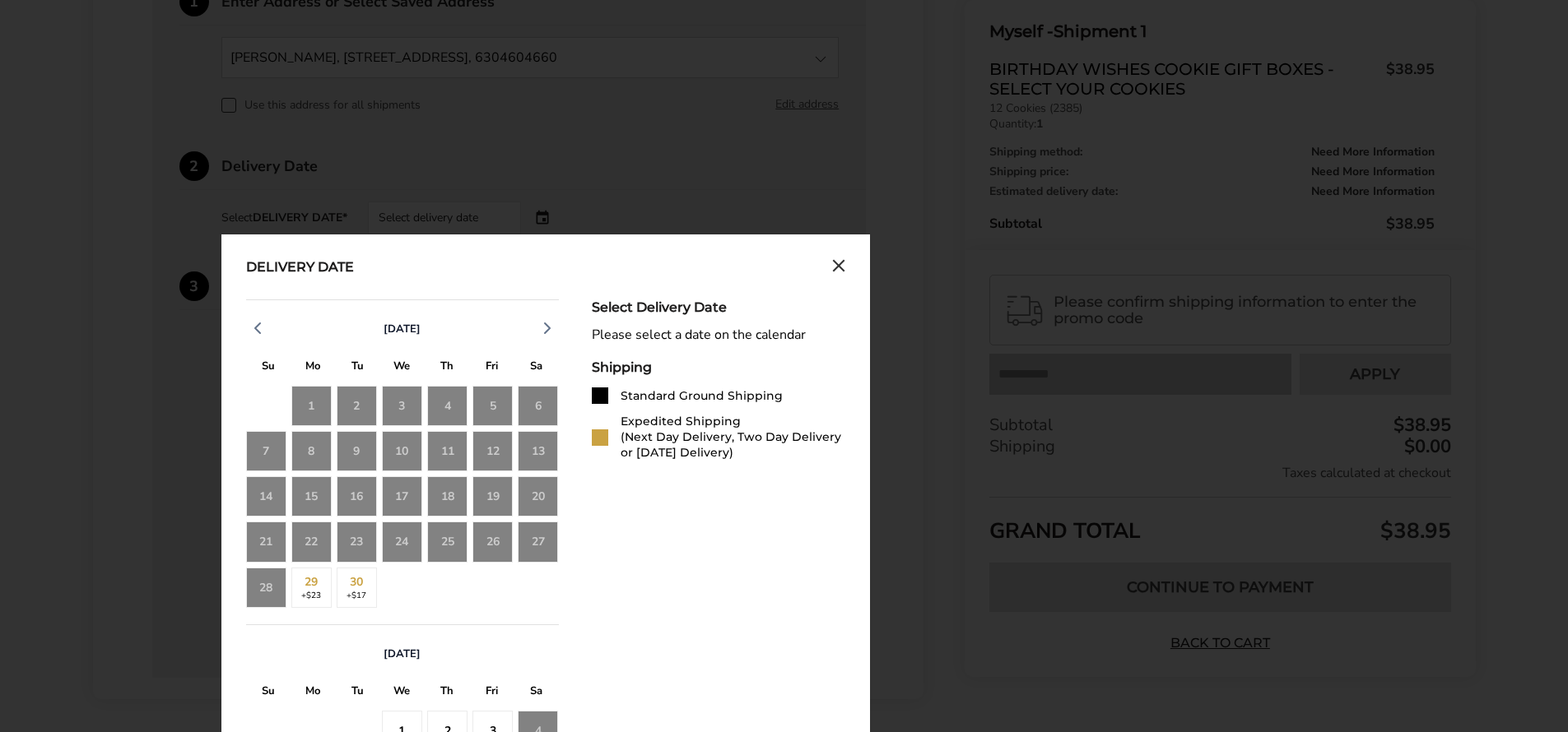
click at [258, 595] on div "28" at bounding box center [266, 587] width 40 height 40
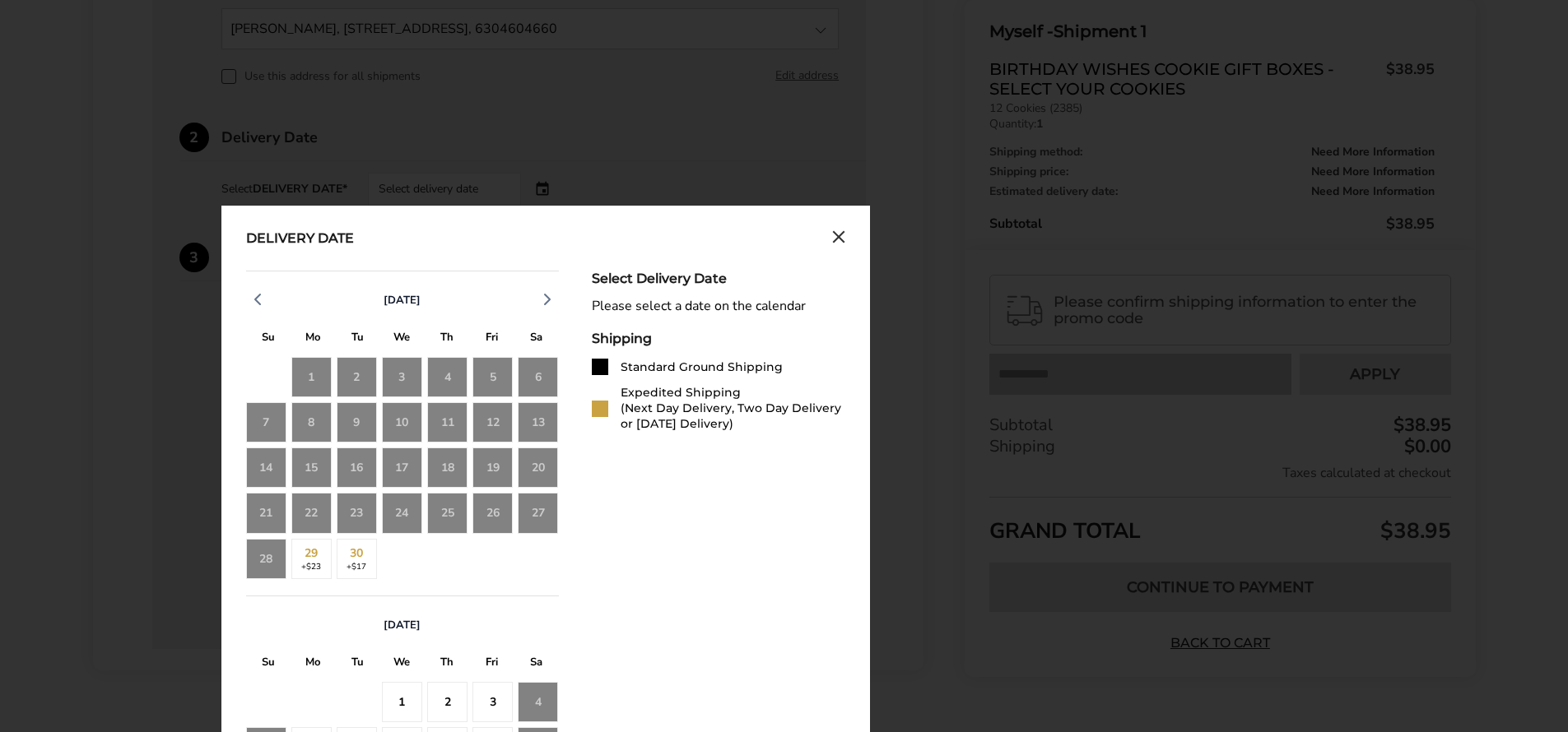
click at [629, 372] on div "Standard Ground Shipping" at bounding box center [702, 367] width 162 height 15
click at [835, 237] on icon "Close calendar" at bounding box center [839, 237] width 13 height 14
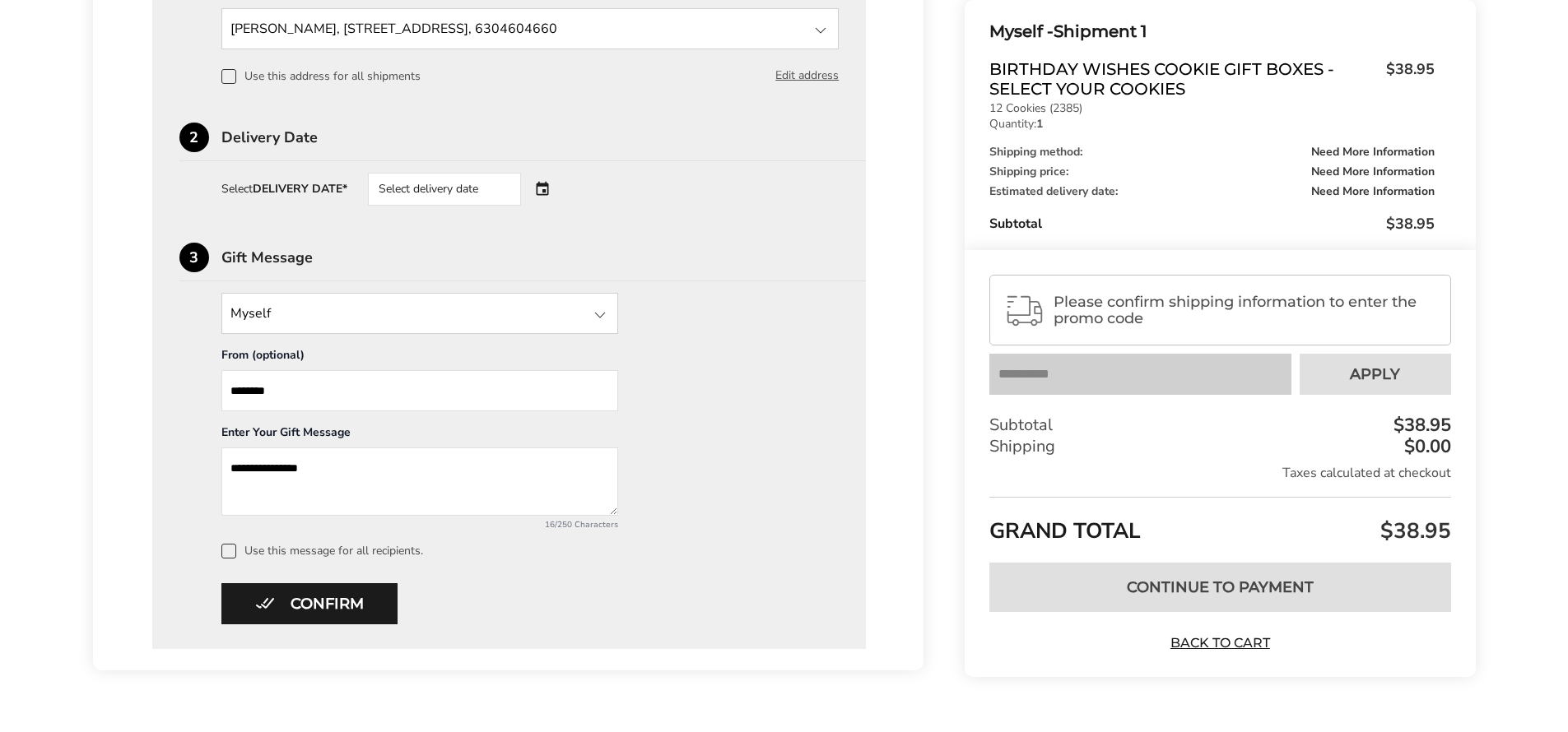
click at [423, 303] on input "State" at bounding box center [420, 313] width 397 height 41
click at [380, 303] on input "State" at bounding box center [420, 313] width 397 height 41
click at [745, 354] on div "**********" at bounding box center [509, 425] width 660 height 266
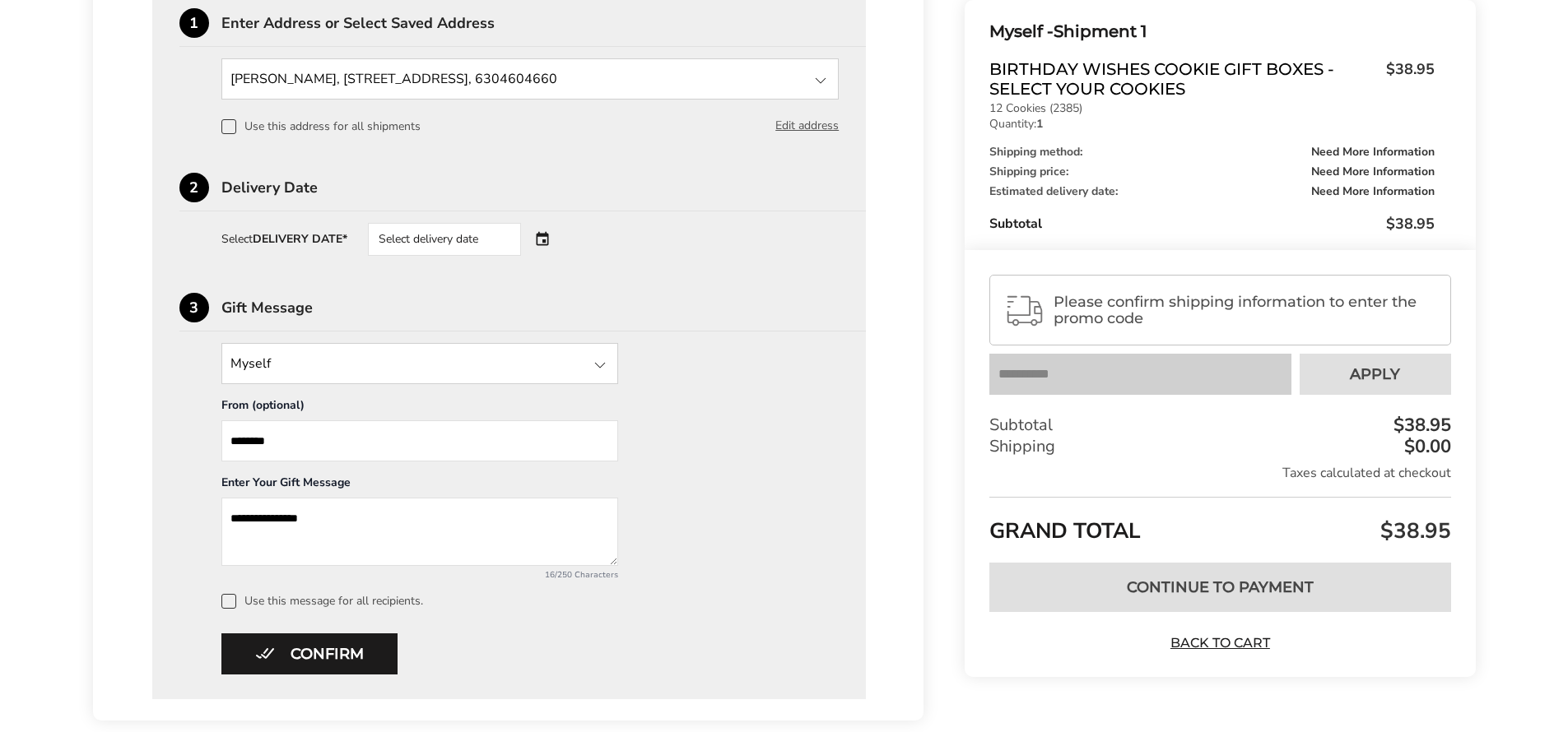
scroll to position [585, 0]
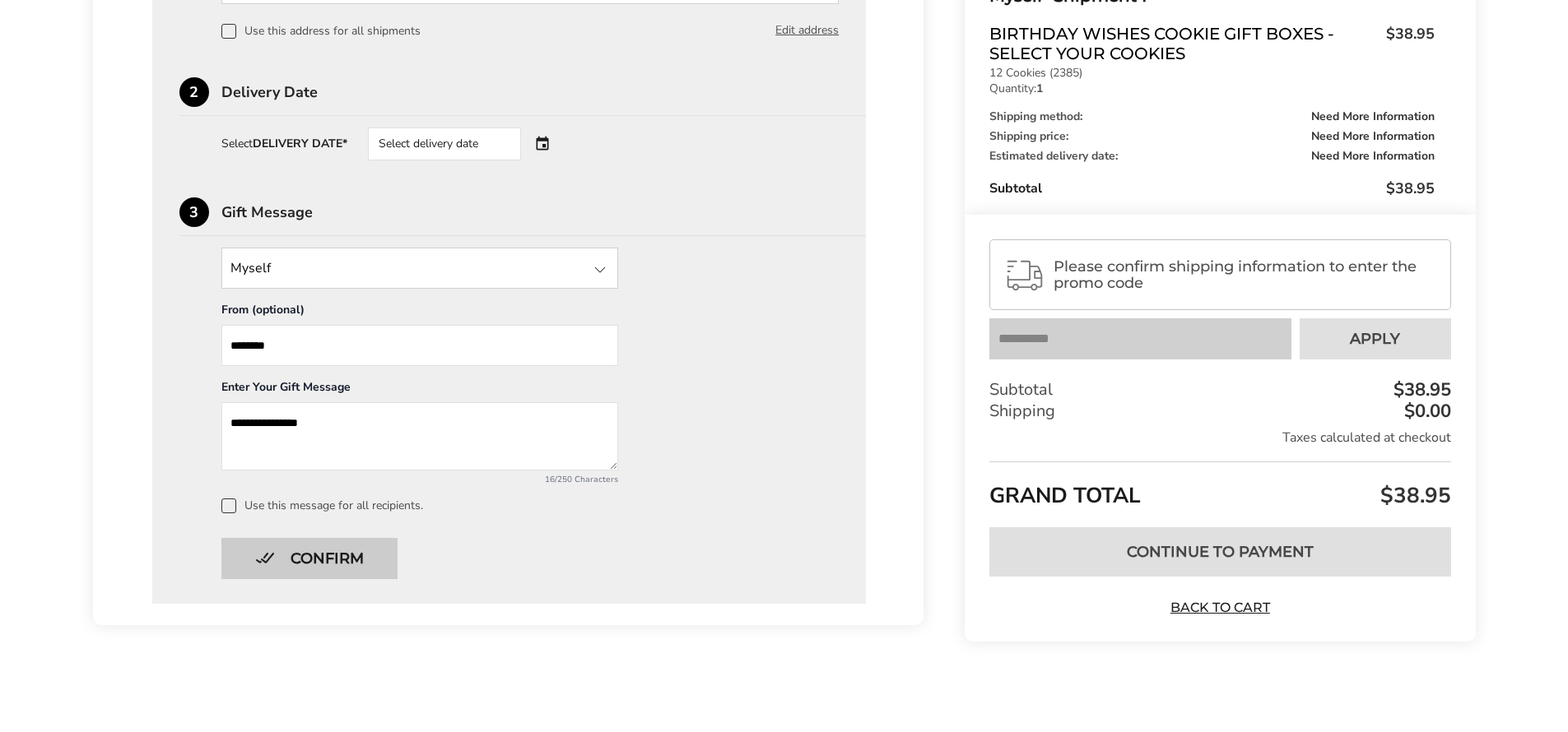
click at [368, 564] on button "Confirm" at bounding box center [309, 558] width 176 height 41
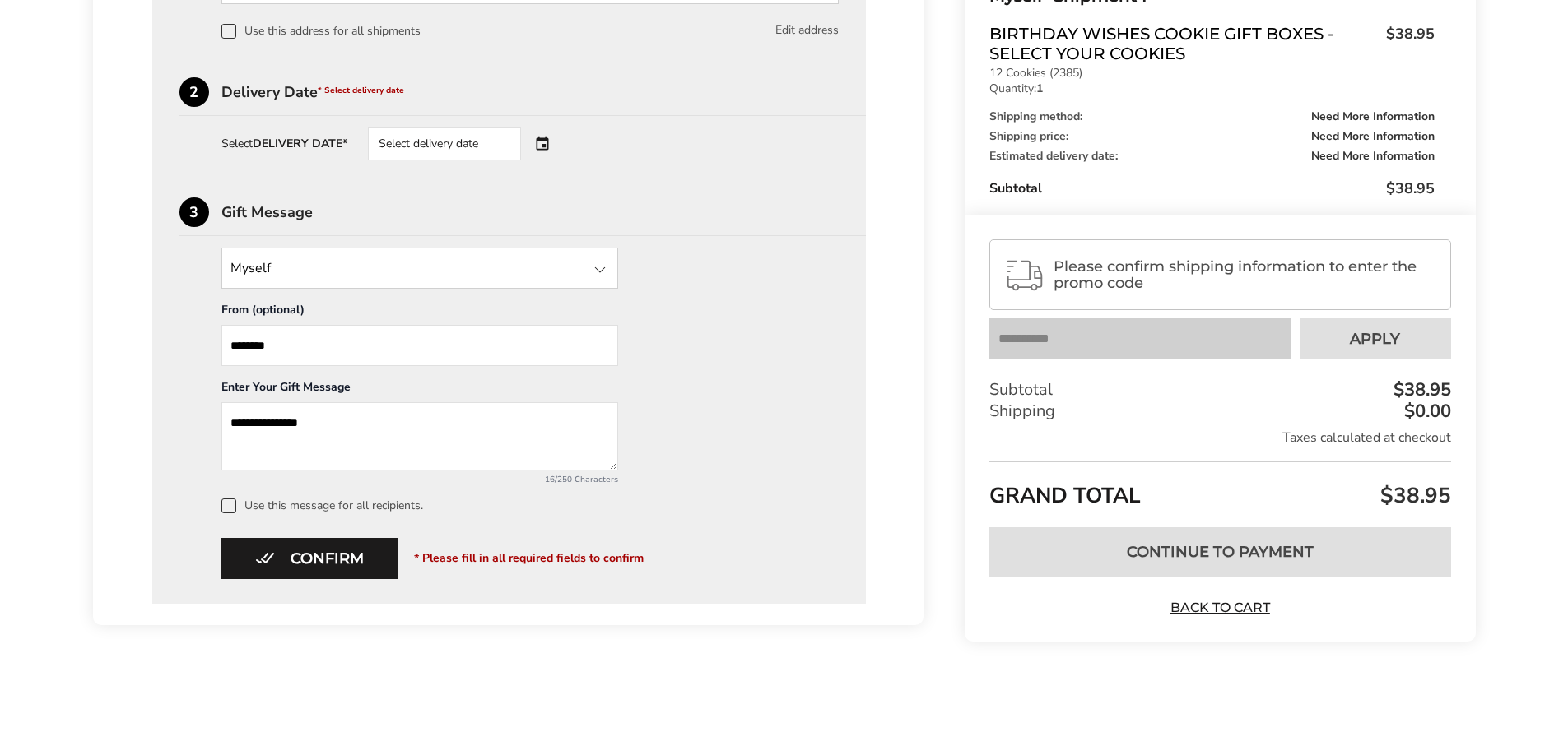
click at [237, 508] on label "Use this message for all recipients." at bounding box center [530, 506] width 618 height 15
click at [343, 551] on button "Confirm" at bounding box center [309, 558] width 176 height 41
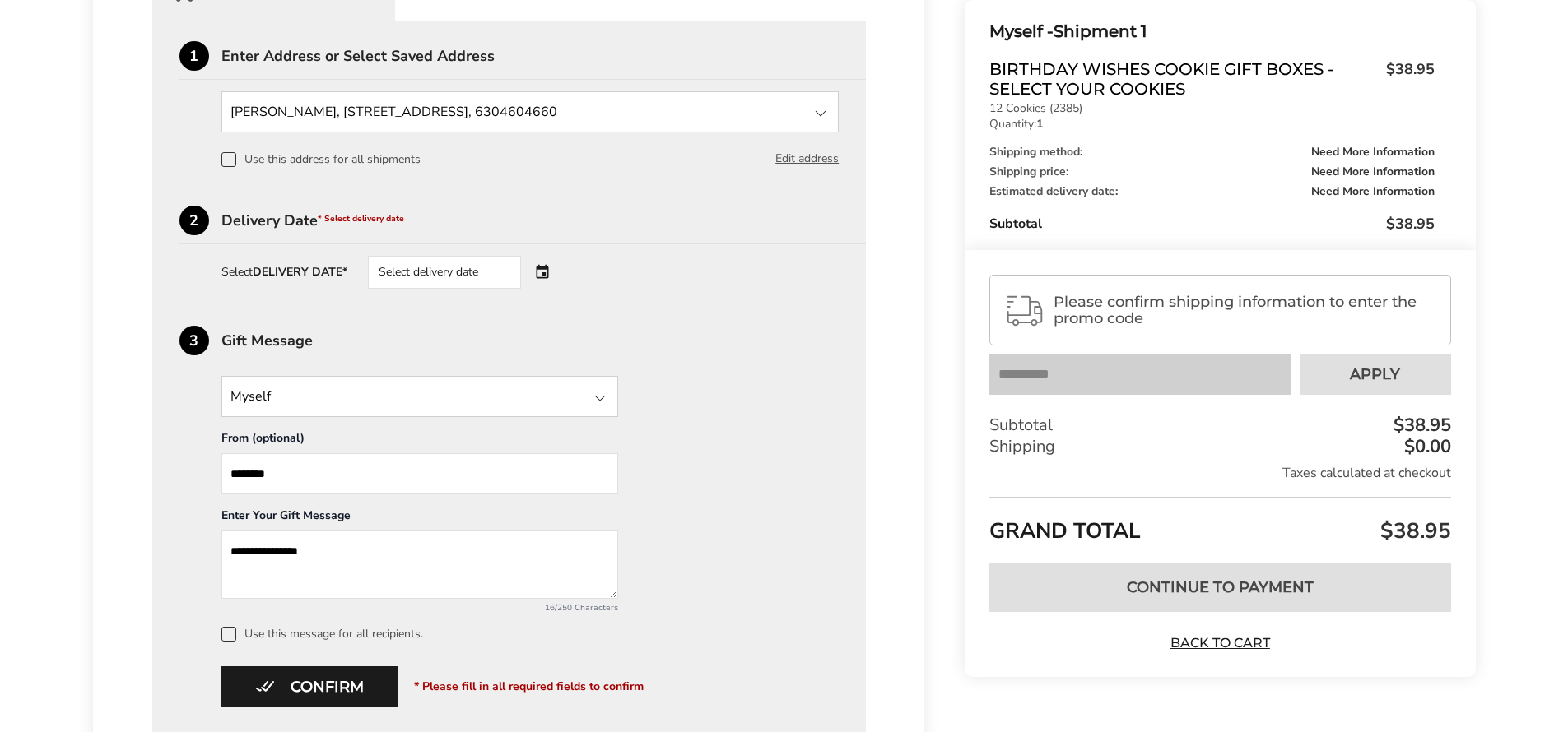
scroll to position [176, 0]
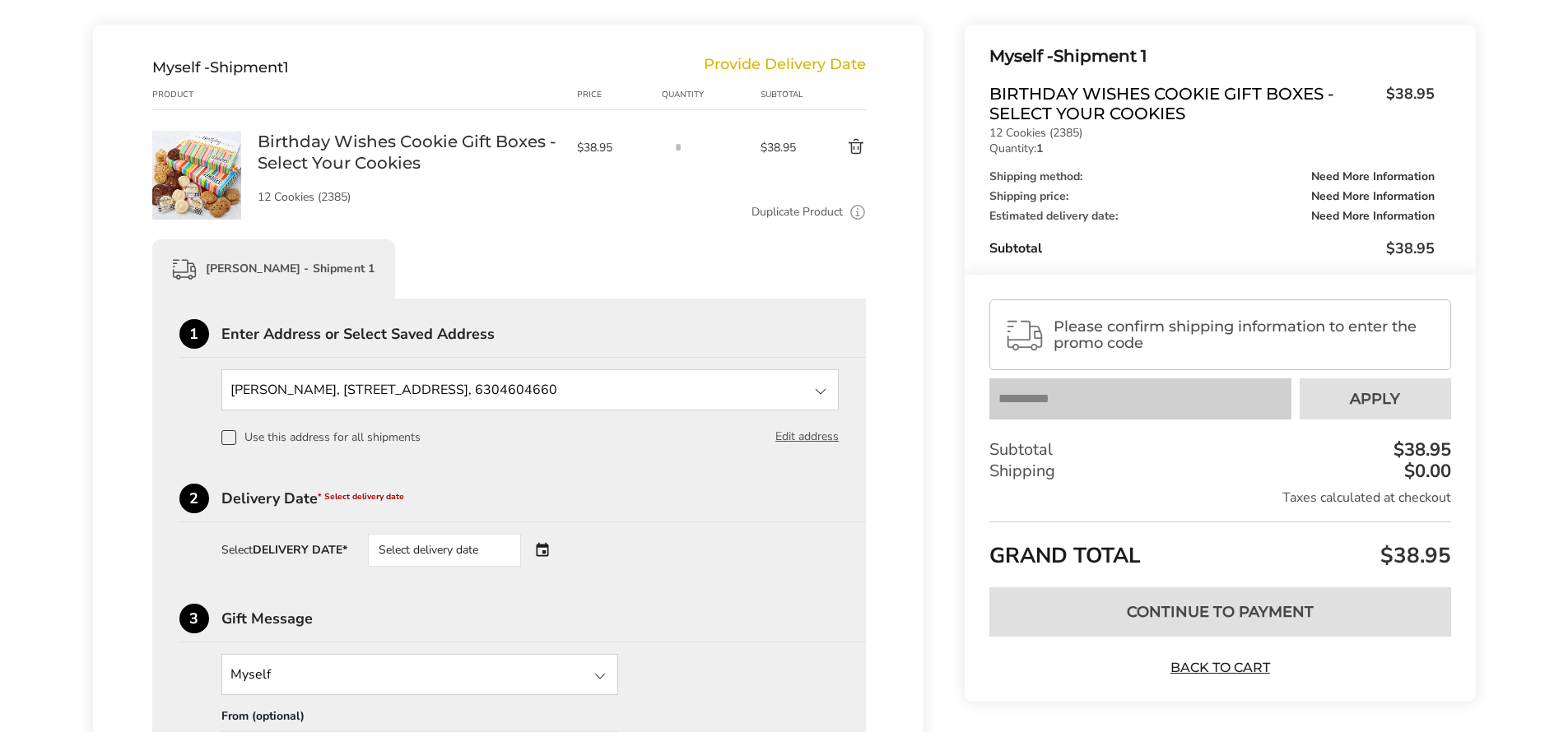
click at [548, 550] on div "Select delivery date" at bounding box center [467, 550] width 199 height 33
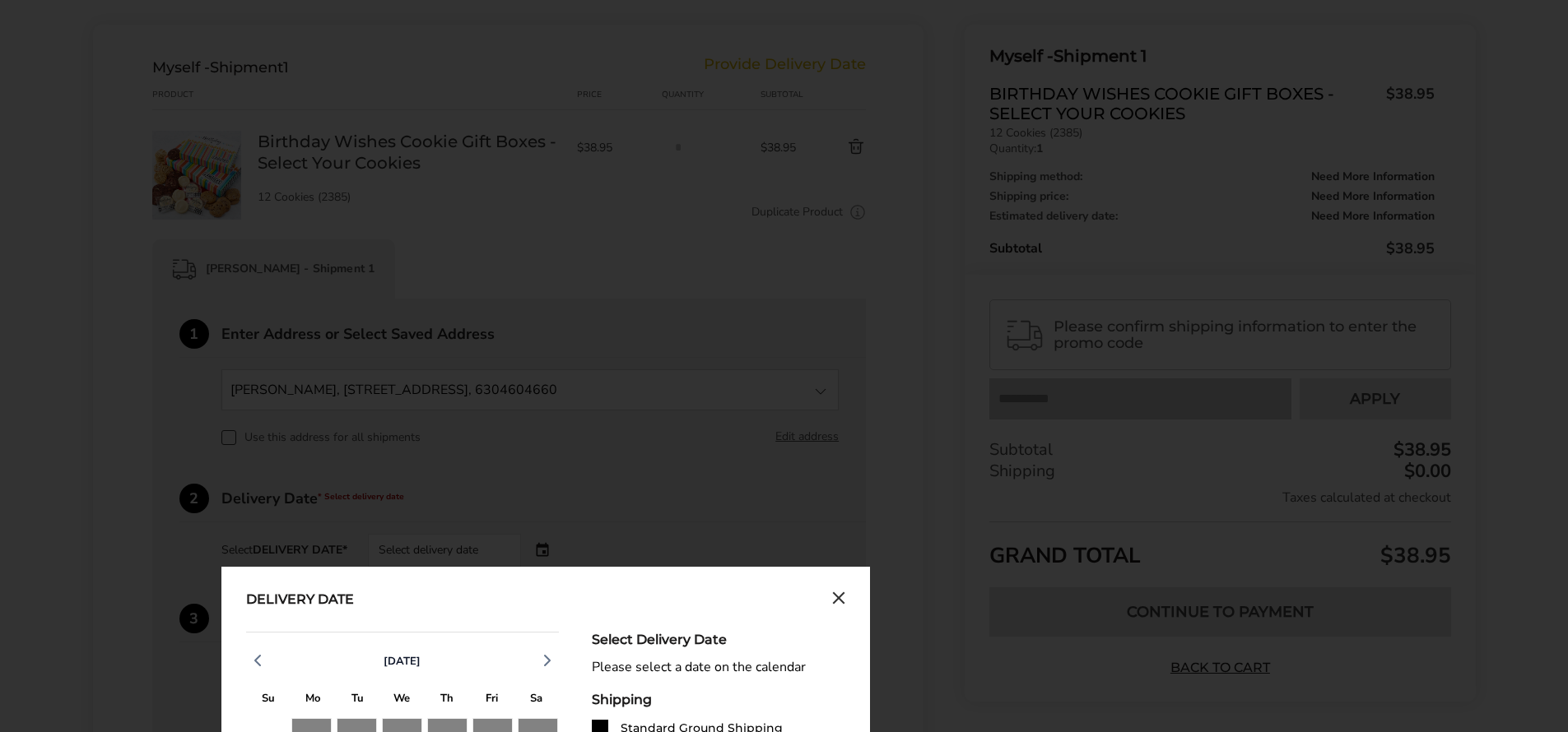
drag, startPoint x: 624, startPoint y: 610, endPoint x: 660, endPoint y: 534, distance: 84.1
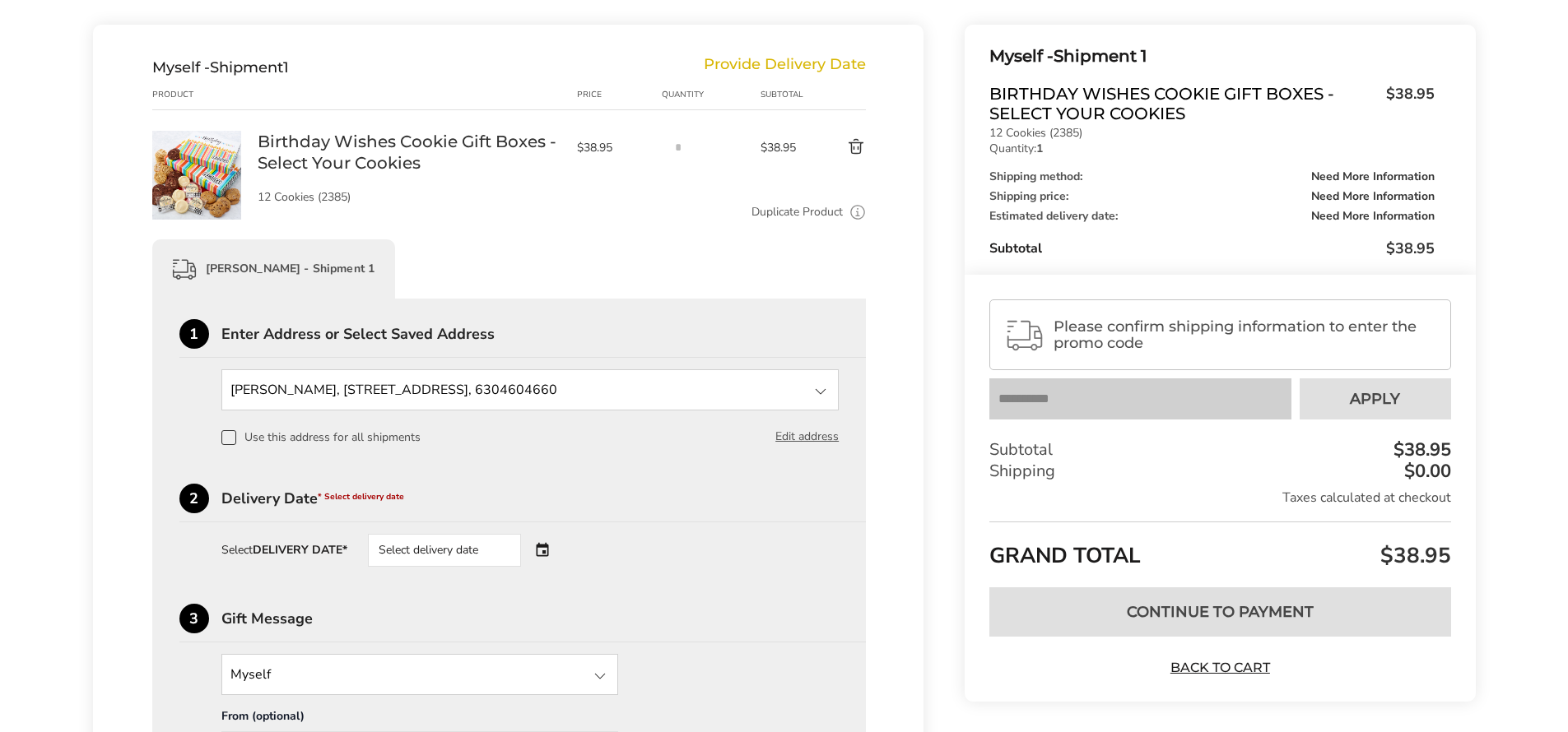
click at [541, 550] on div "Select delivery date" at bounding box center [467, 550] width 199 height 33
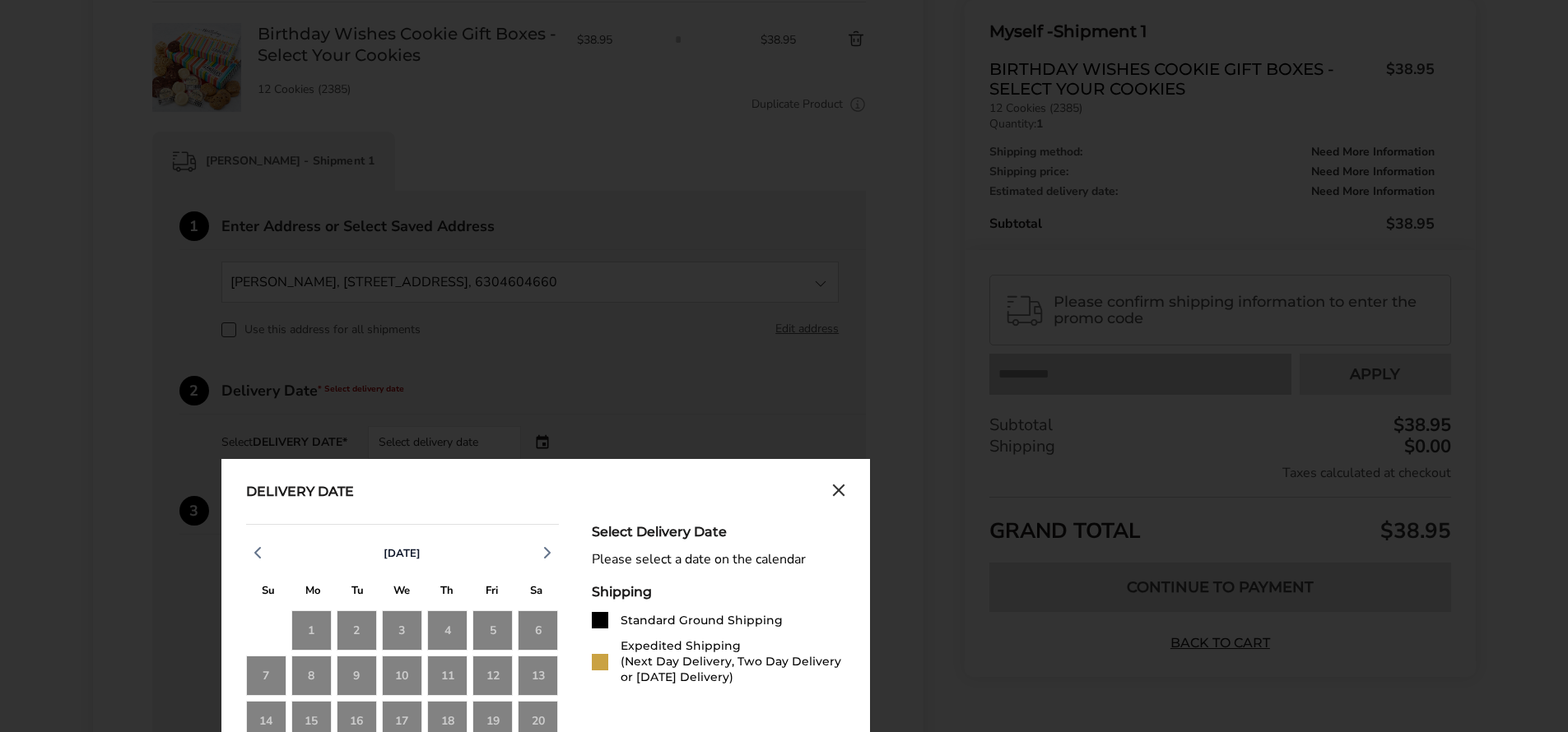
scroll to position [597, 0]
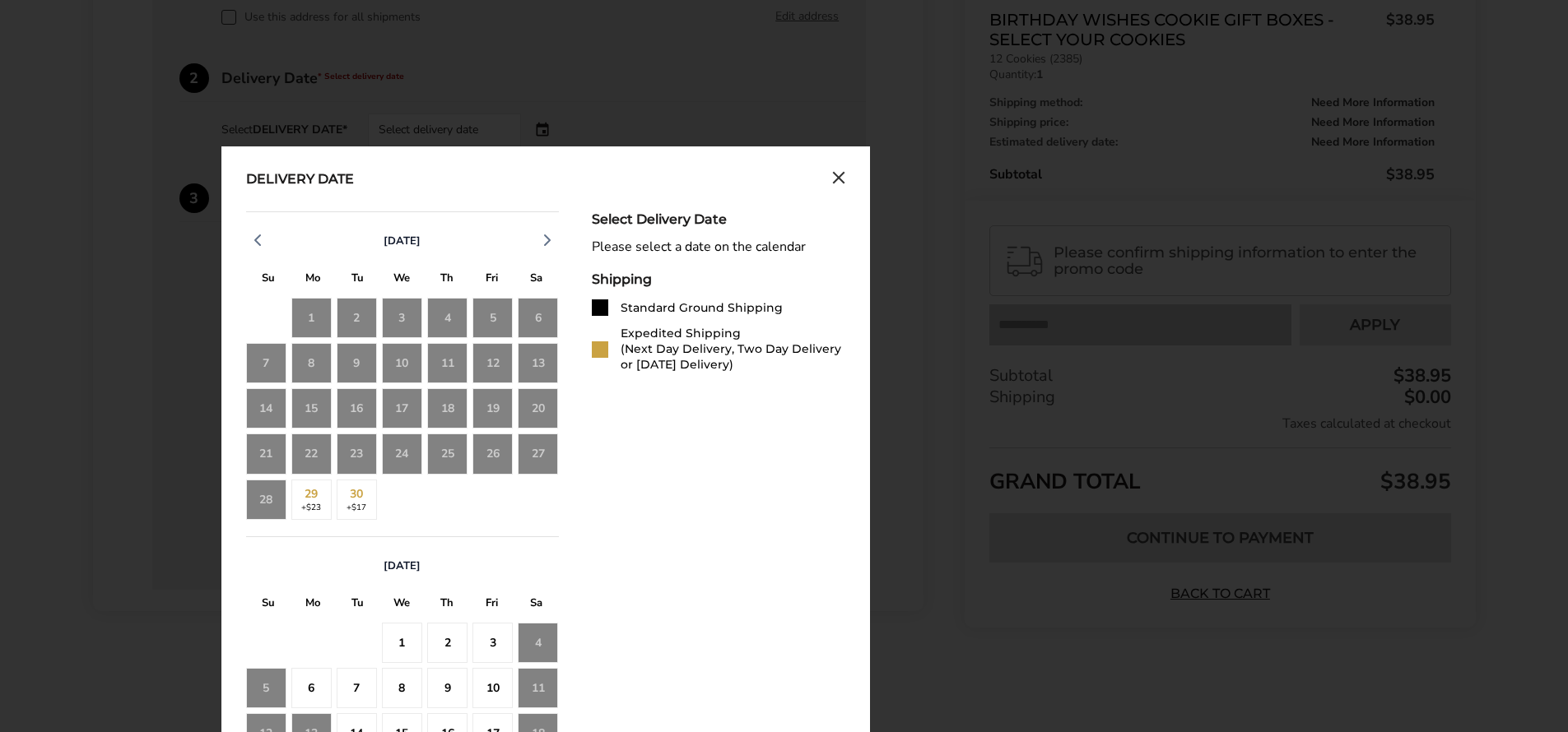
click at [267, 513] on div "28" at bounding box center [266, 499] width 40 height 40
click at [528, 657] on div "4" at bounding box center [538, 642] width 40 height 40
click at [394, 643] on div "1" at bounding box center [402, 642] width 40 height 40
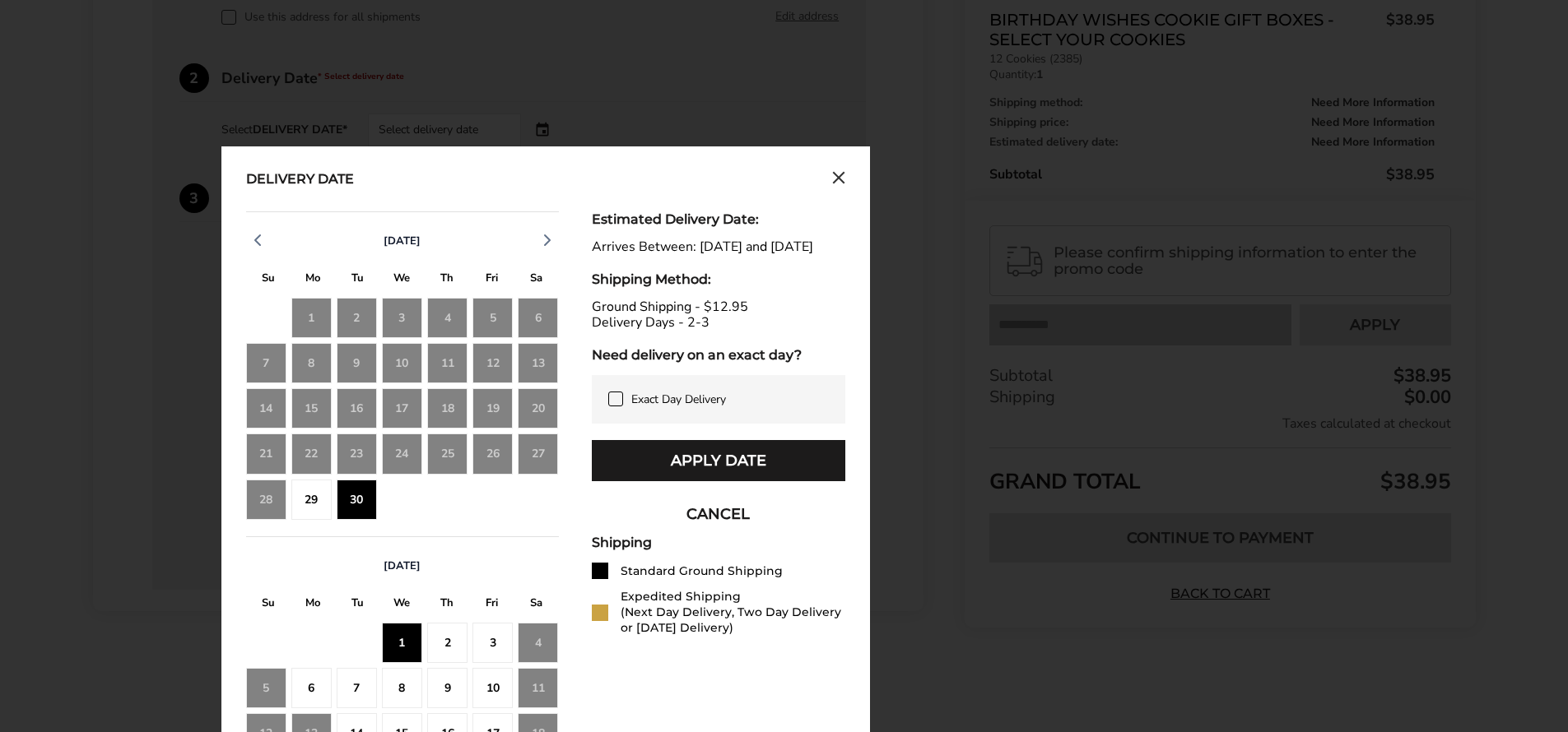
click at [439, 640] on div "2" at bounding box center [447, 642] width 40 height 40
click at [493, 655] on div "3" at bounding box center [492, 642] width 40 height 40
click at [538, 644] on div "4" at bounding box center [538, 642] width 40 height 40
click at [530, 638] on div "4" at bounding box center [538, 642] width 40 height 40
click at [473, 645] on div "3" at bounding box center [492, 642] width 40 height 40
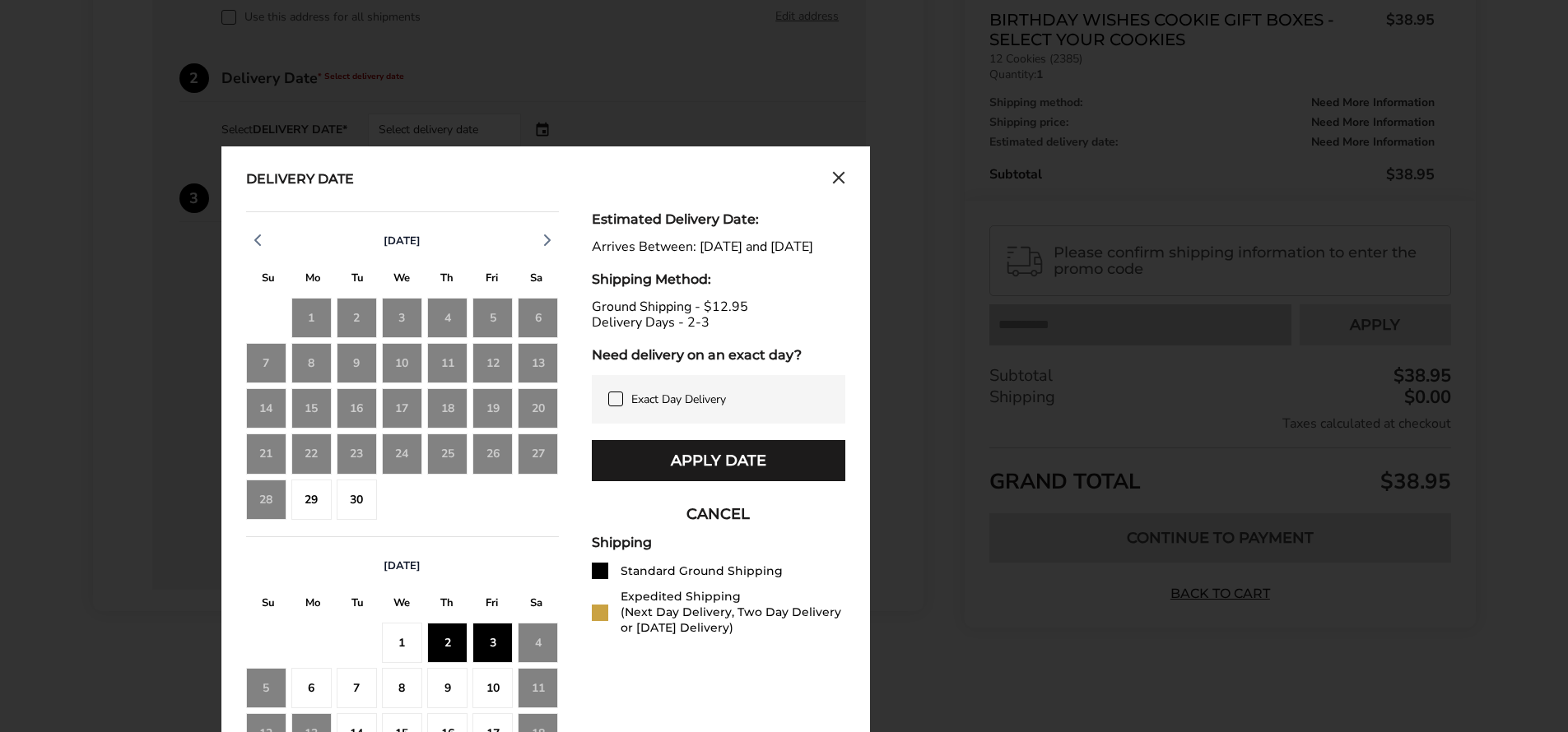
click at [480, 636] on div "3" at bounding box center [492, 642] width 40 height 40
click at [481, 569] on div "[DATE]" at bounding box center [402, 566] width 313 height 25
click at [446, 634] on div "2" at bounding box center [447, 642] width 40 height 40
click at [497, 557] on div "[DATE]" at bounding box center [402, 566] width 313 height 25
click at [712, 570] on div "Shipping Standard Ground Shipping Expedited Shipping (Next Day Delivery, Two Da…" at bounding box center [719, 585] width 254 height 101
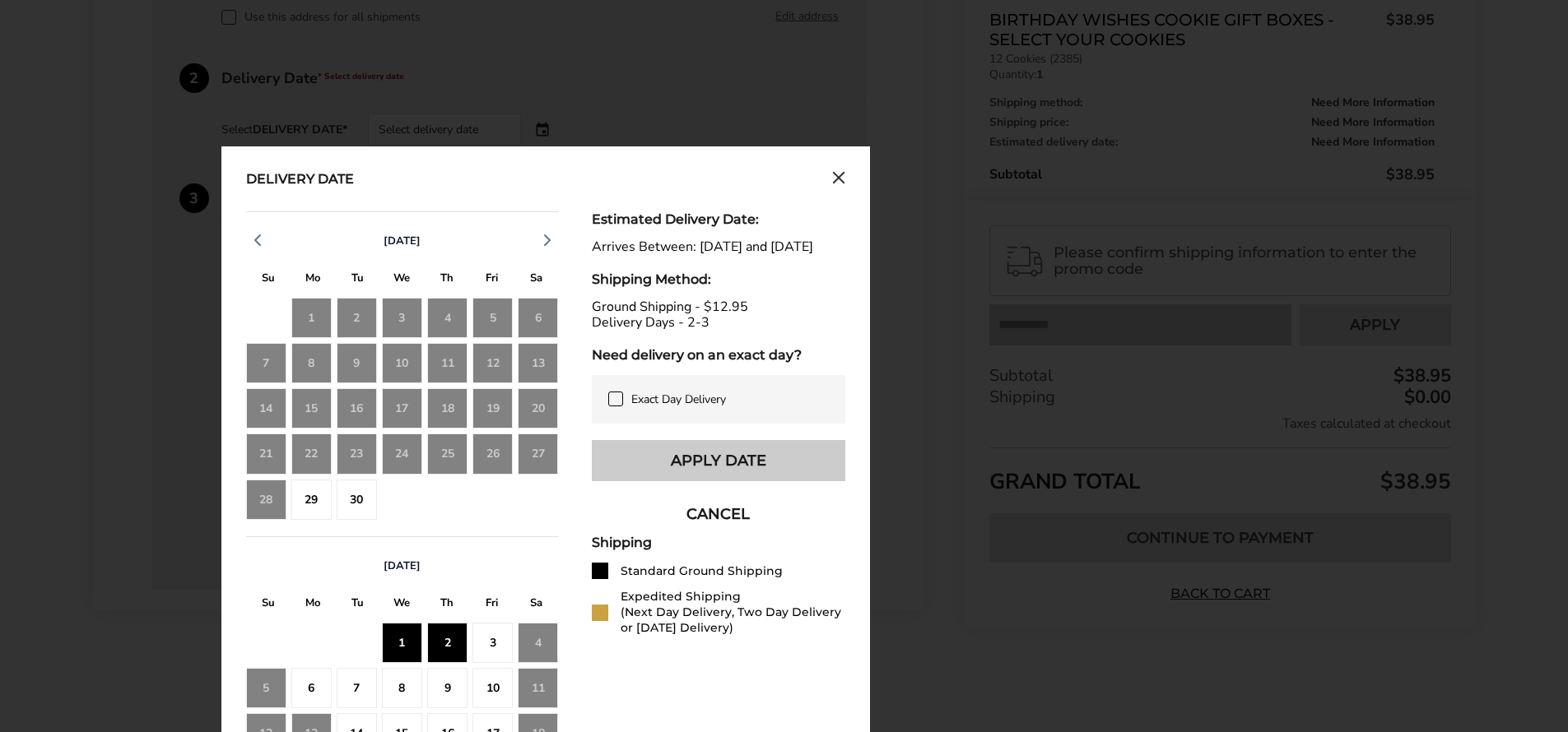
click at [737, 481] on button "Apply Date" at bounding box center [719, 460] width 254 height 41
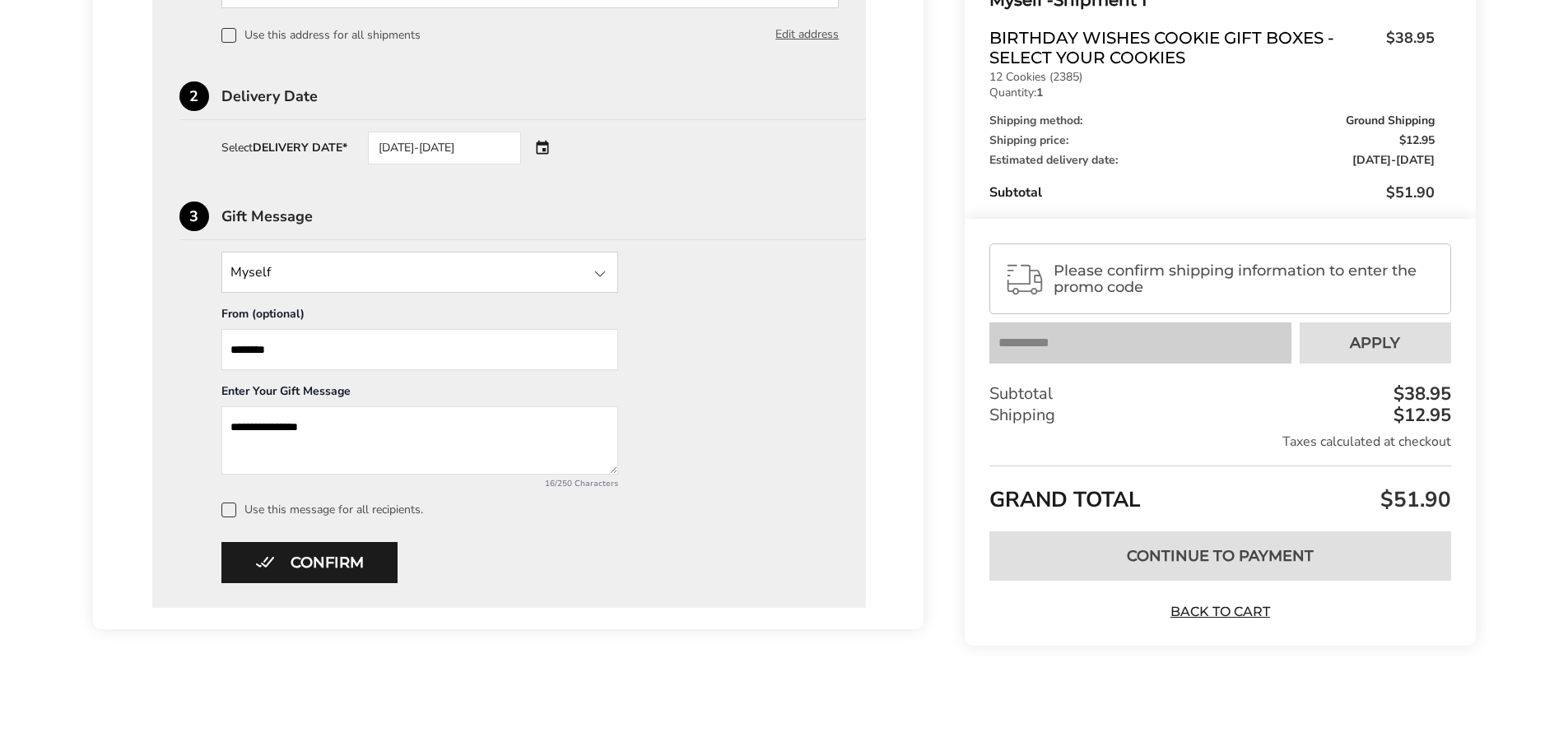
scroll to position [416, 0]
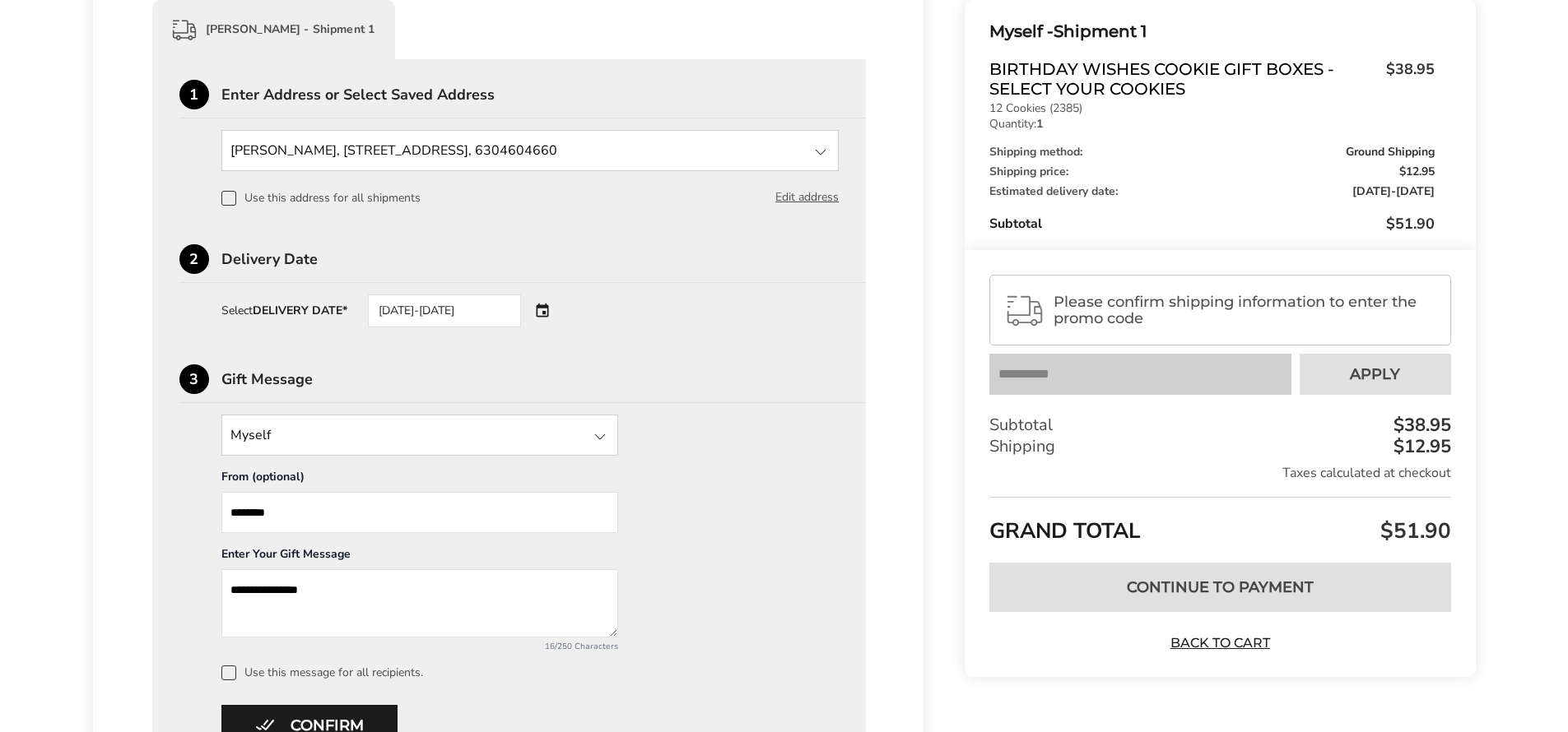
click at [549, 314] on div "[DATE]-[DATE]" at bounding box center [467, 311] width 199 height 33
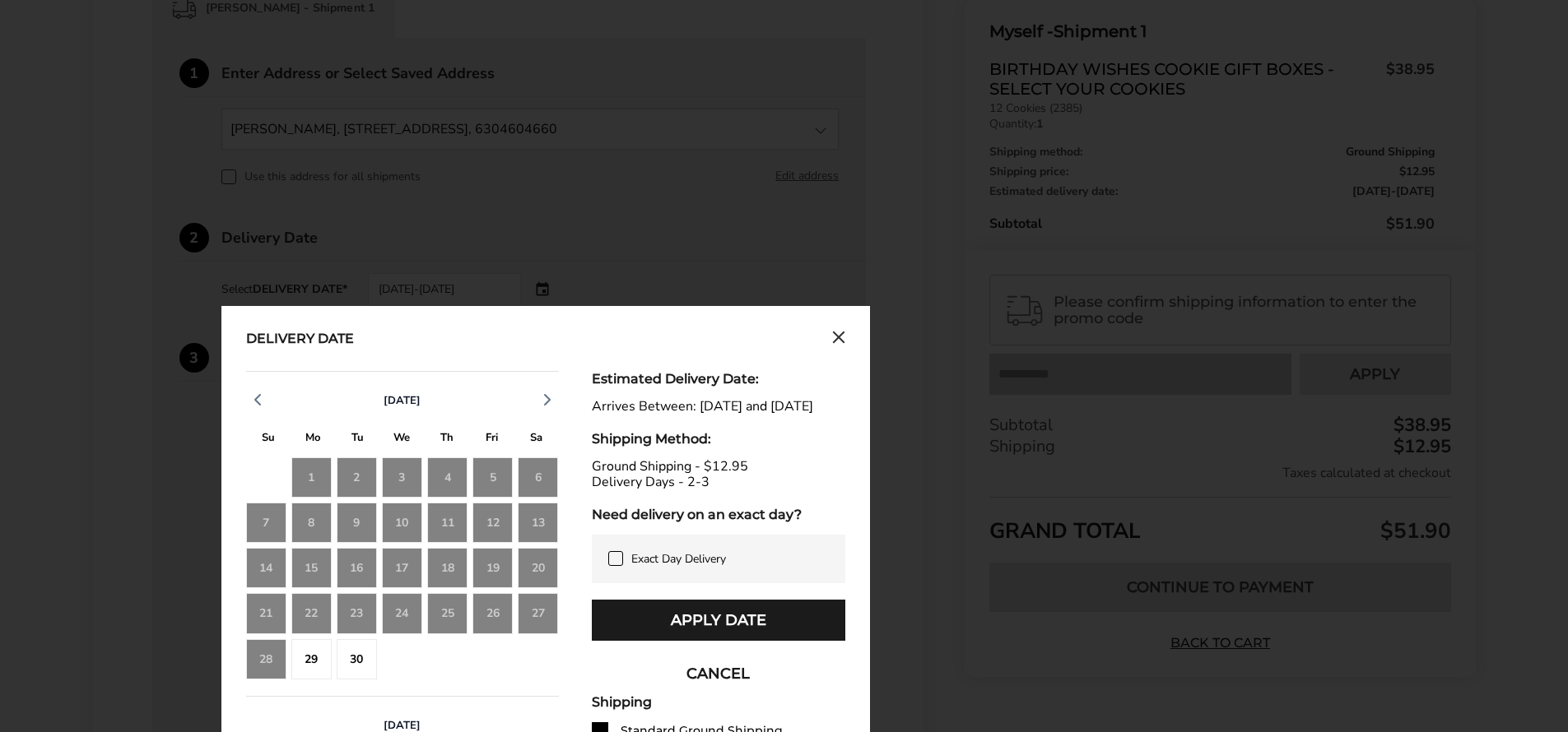
scroll to position [498, 0]
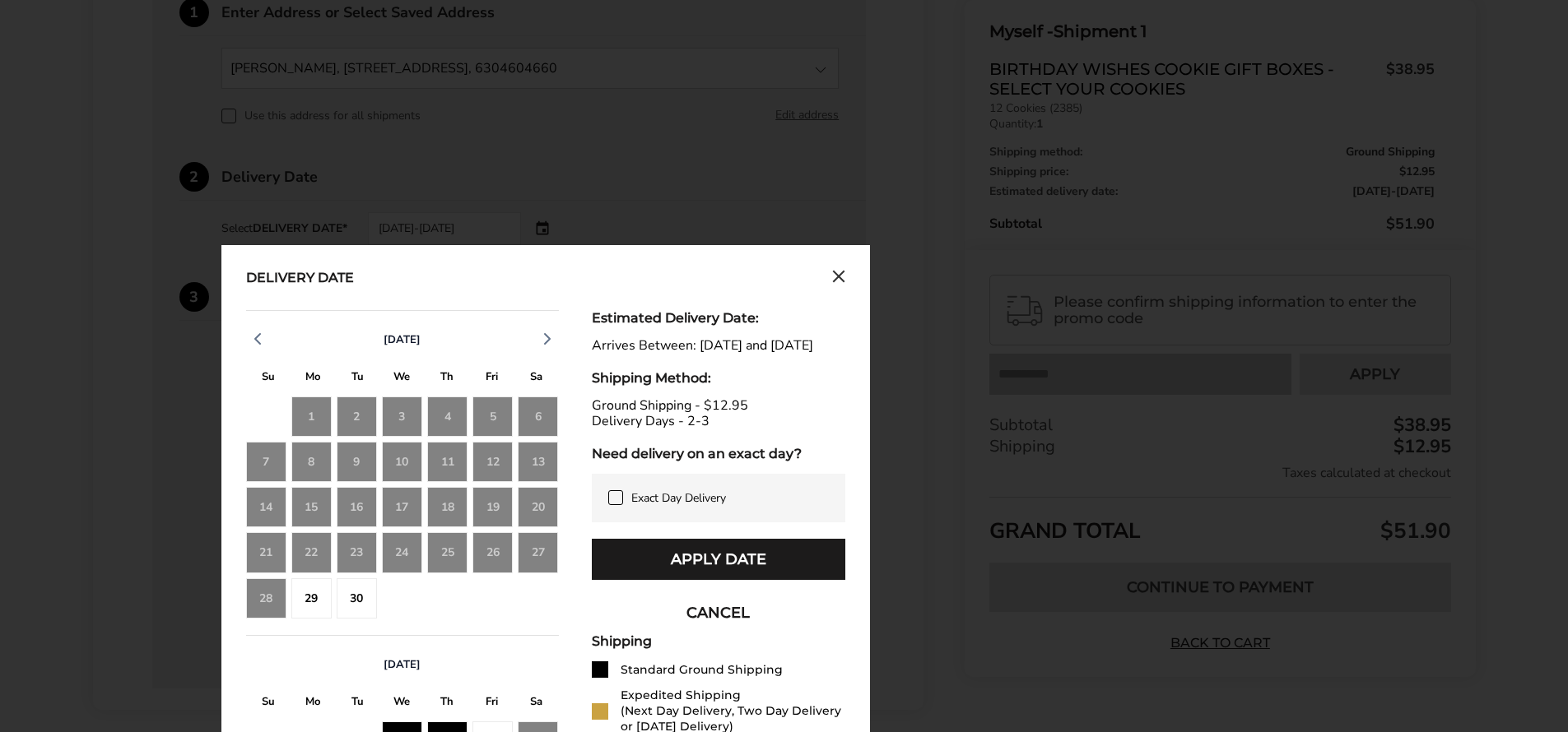
click at [304, 597] on div "29" at bounding box center [312, 599] width 40 height 40
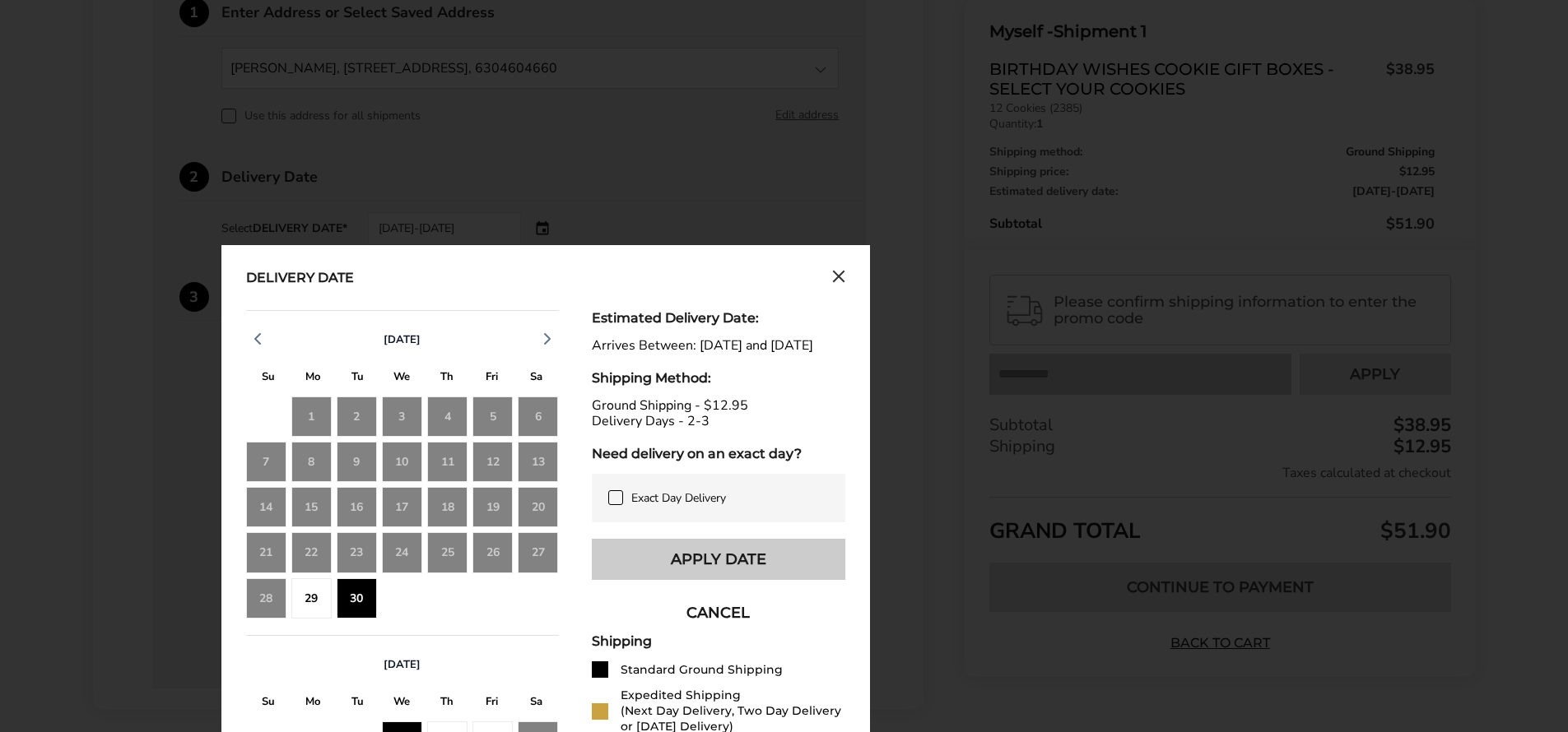
click at [695, 580] on button "Apply Date" at bounding box center [719, 559] width 254 height 41
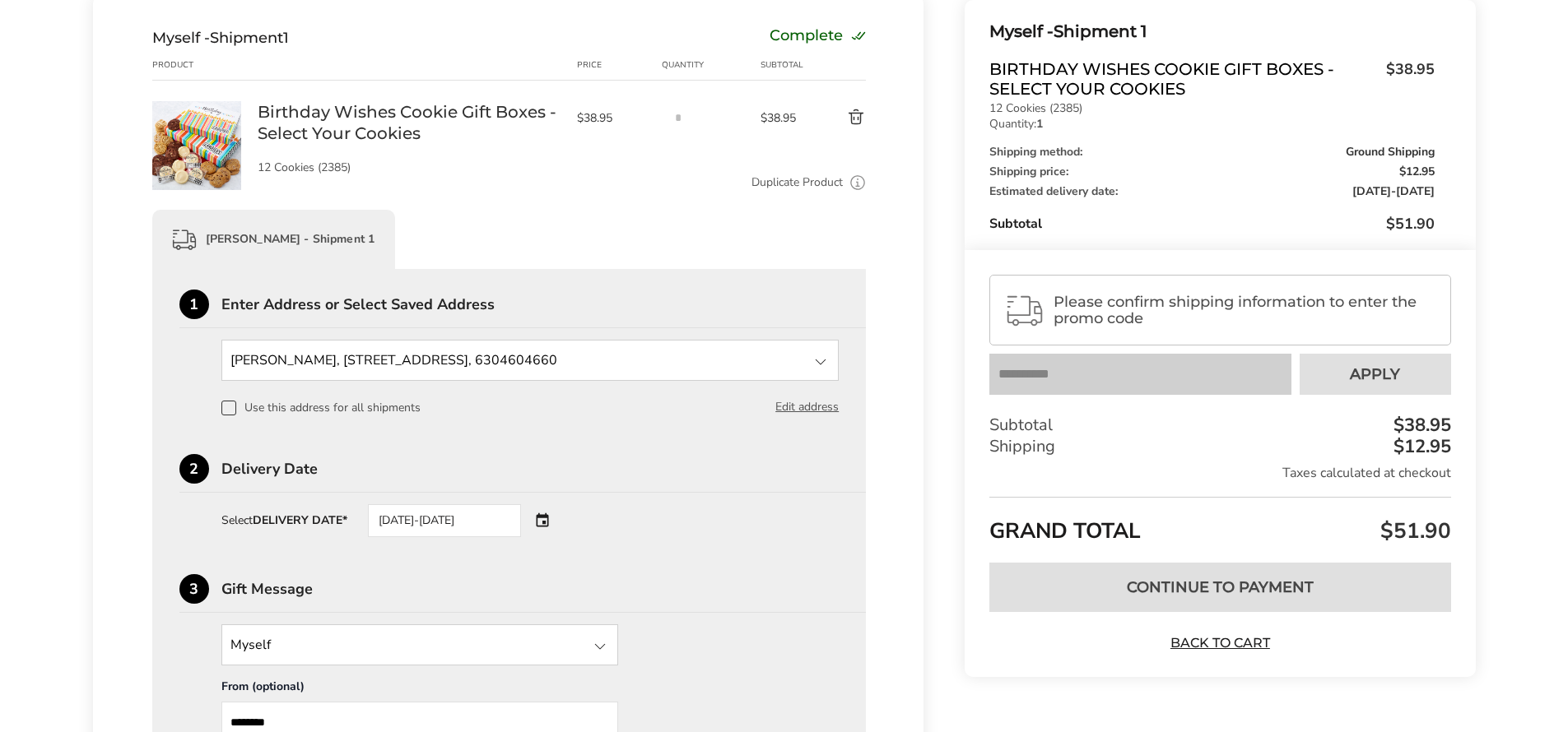
scroll to position [0, 0]
